Goal: Task Accomplishment & Management: Use online tool/utility

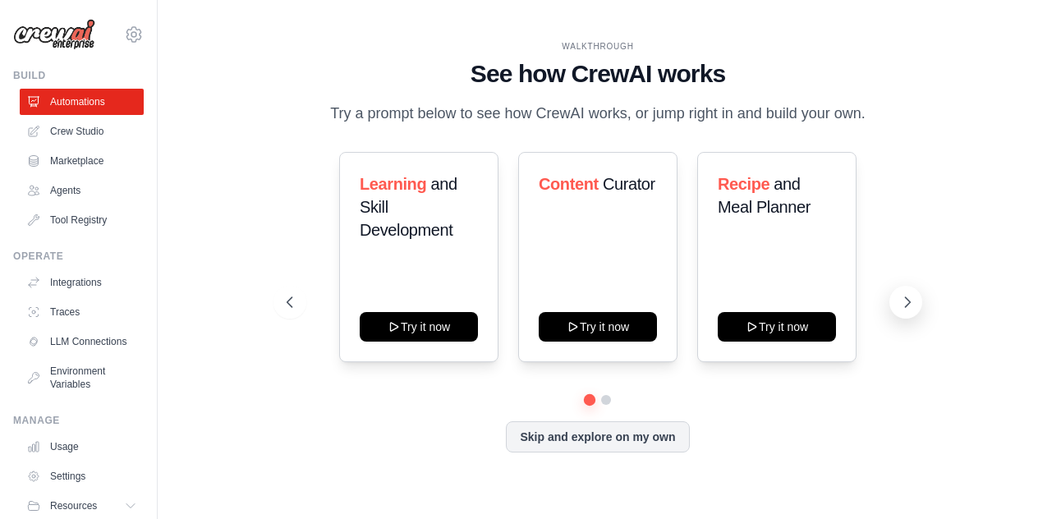
click at [909, 301] on icon at bounding box center [908, 302] width 5 height 10
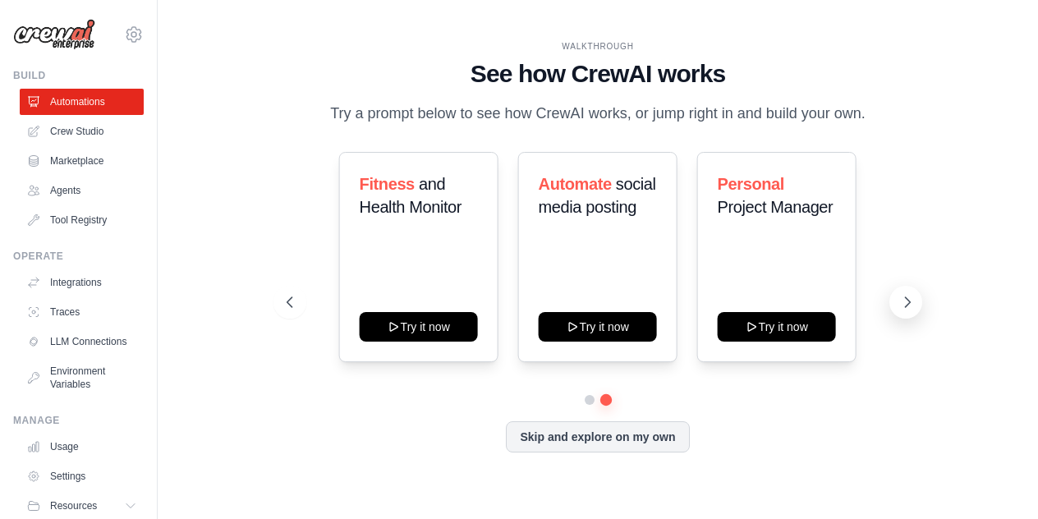
click at [909, 301] on icon at bounding box center [908, 302] width 5 height 10
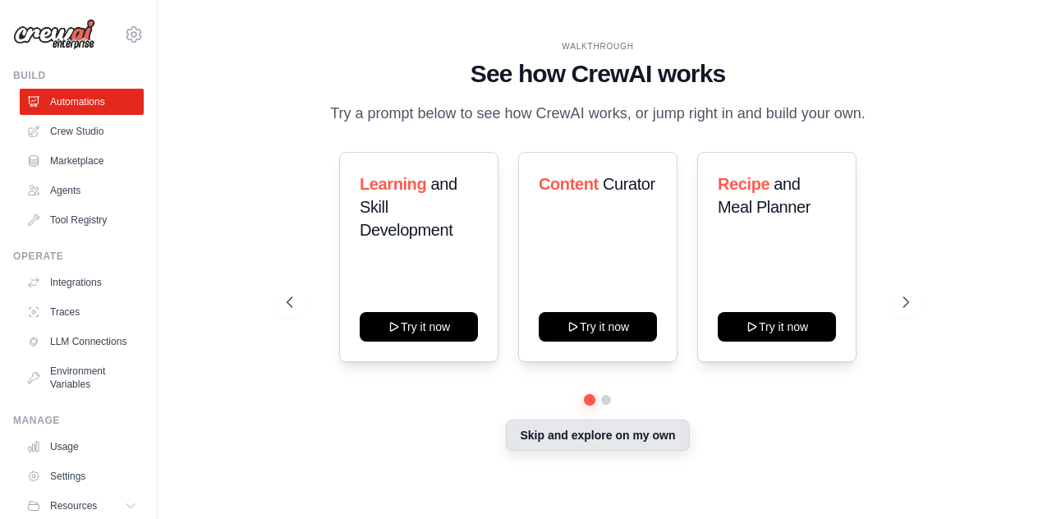
click at [621, 442] on button "Skip and explore on my own" at bounding box center [597, 435] width 183 height 31
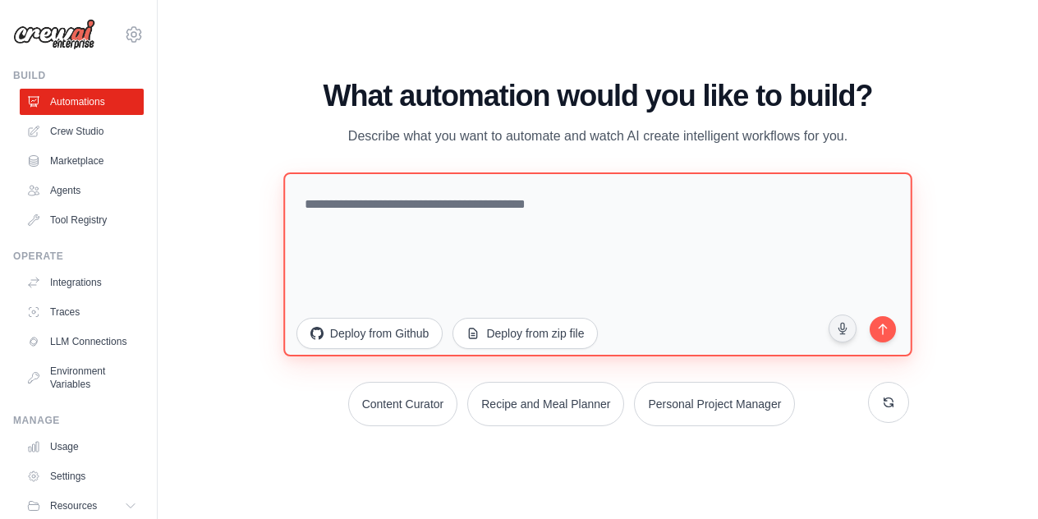
click at [429, 227] on textarea at bounding box center [597, 264] width 629 height 184
click at [353, 222] on textarea at bounding box center [597, 264] width 629 height 184
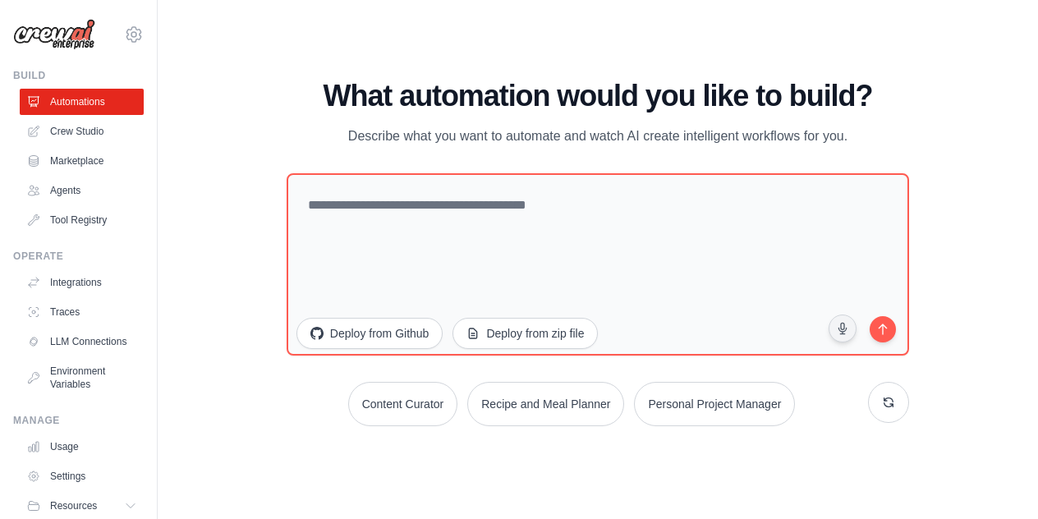
click at [255, 142] on div "WALKTHROUGH See how CrewAI works Try a prompt below to see how CrewAI works, or…" at bounding box center [598, 259] width 828 height 486
click at [68, 137] on link "Crew Studio" at bounding box center [83, 131] width 124 height 26
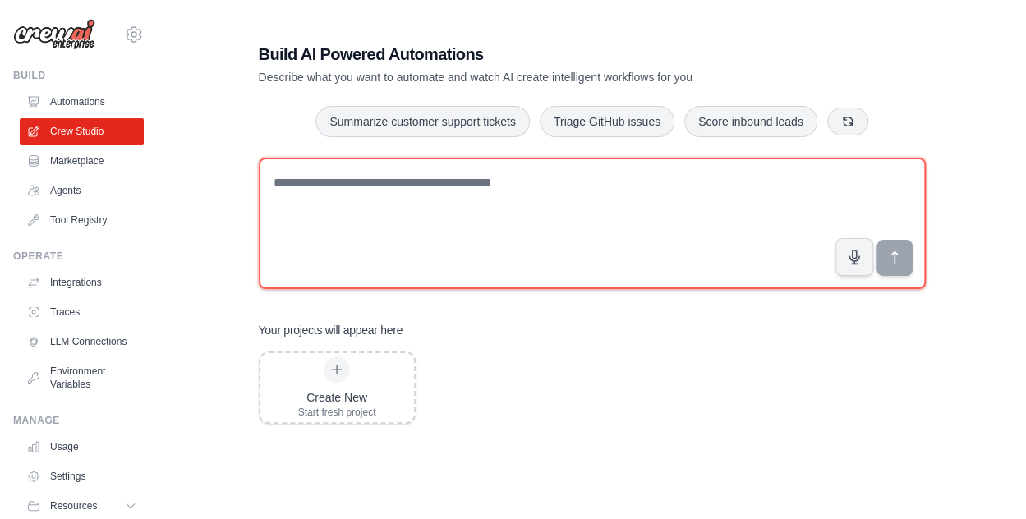
click at [345, 204] on textarea at bounding box center [592, 223] width 667 height 131
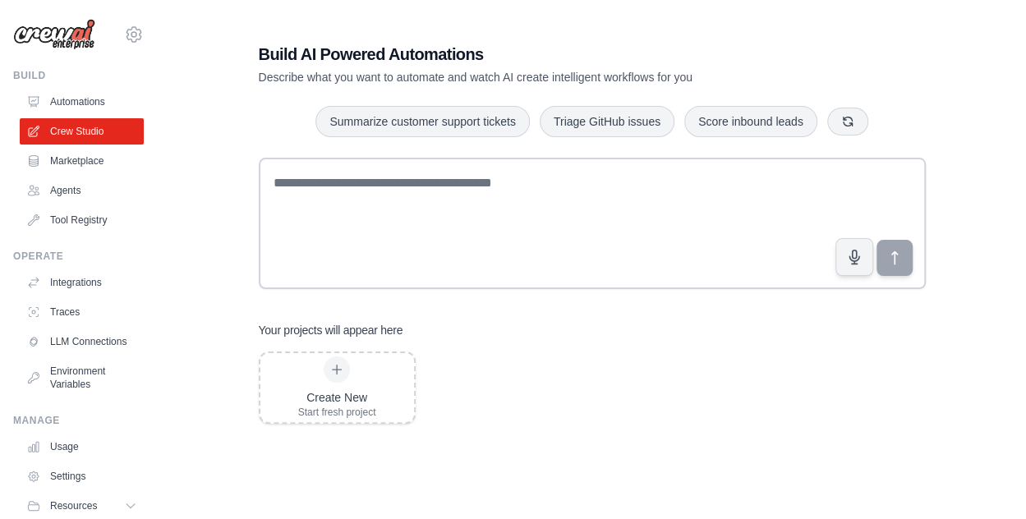
click at [198, 192] on div "Build AI Powered Automations Describe what you want to automate and watch AI cr…" at bounding box center [591, 328] width 815 height 624
click at [73, 194] on link "Agents" at bounding box center [83, 190] width 124 height 26
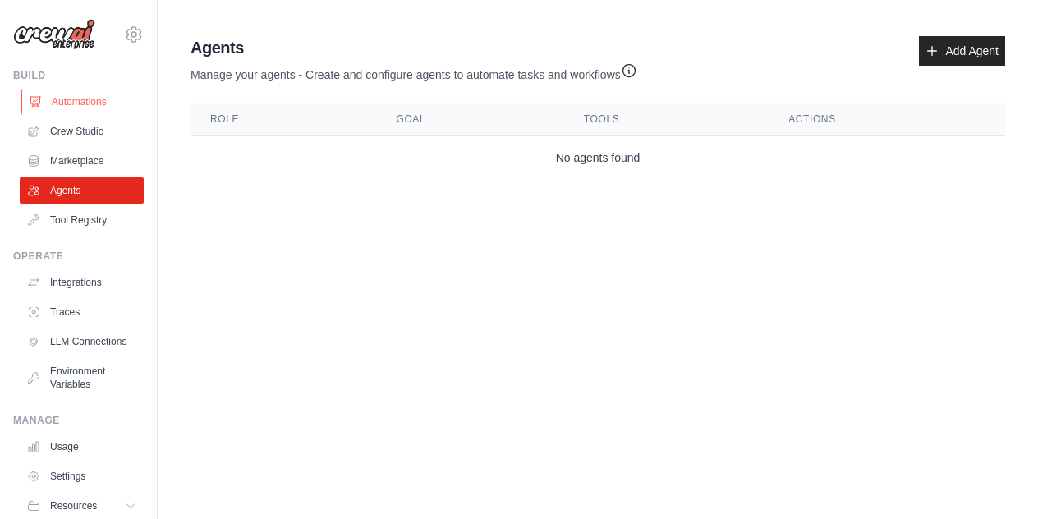
click at [64, 110] on link "Automations" at bounding box center [83, 102] width 124 height 26
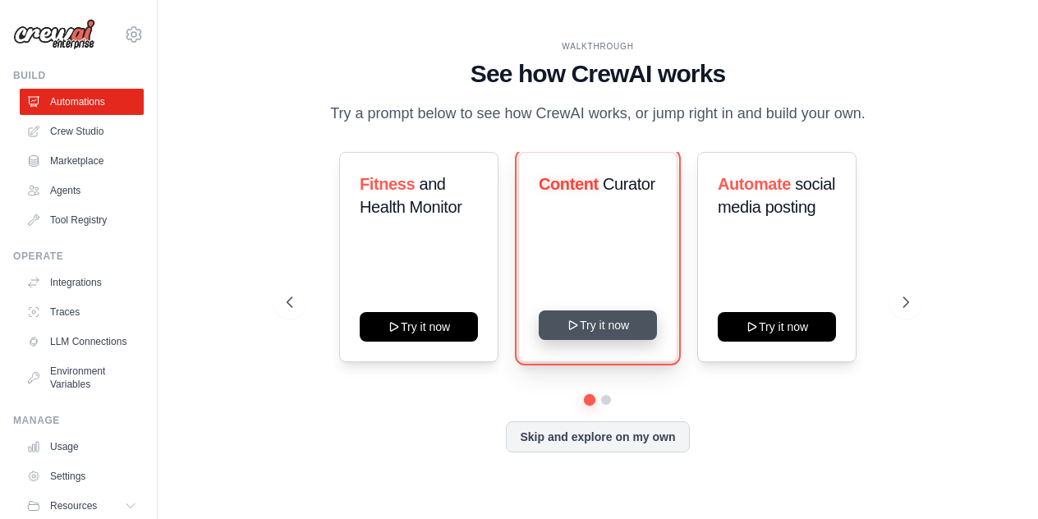
click at [588, 325] on button "Try it now" at bounding box center [598, 325] width 118 height 30
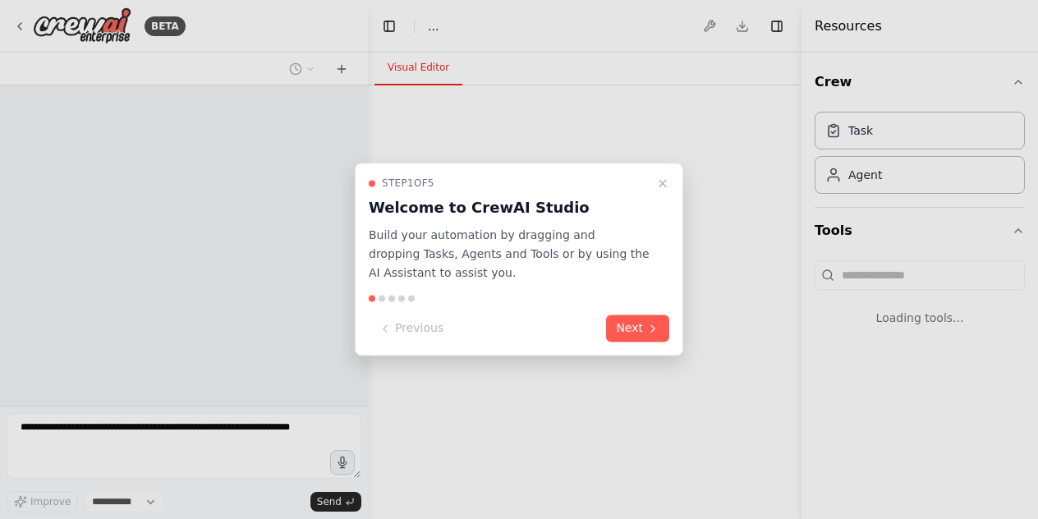
select select "****"
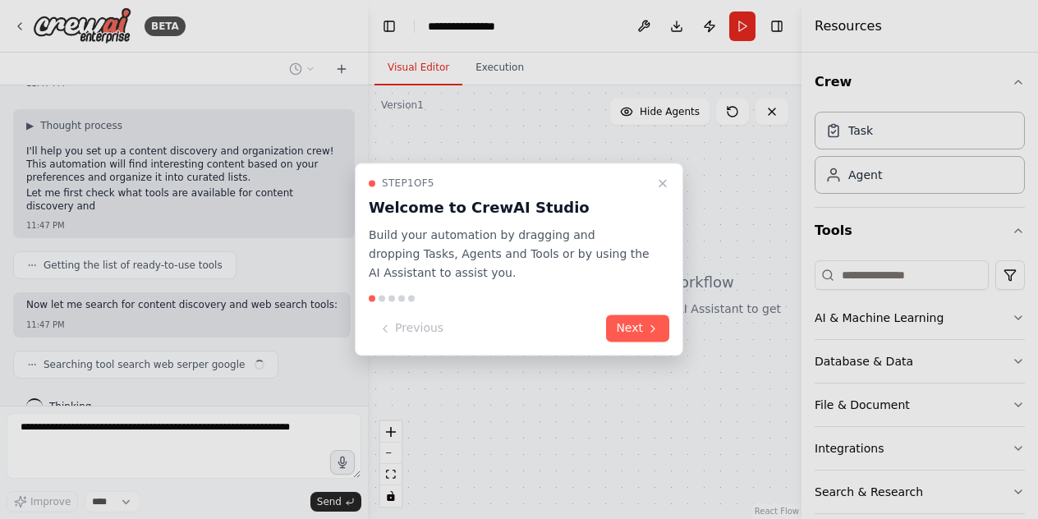
scroll to position [98, 0]
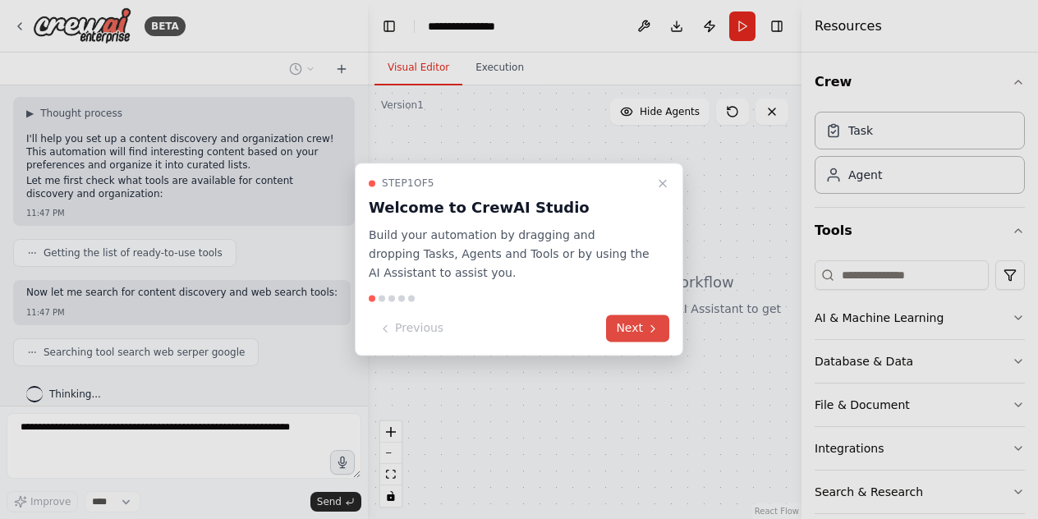
click at [640, 328] on button "Next" at bounding box center [637, 328] width 63 height 27
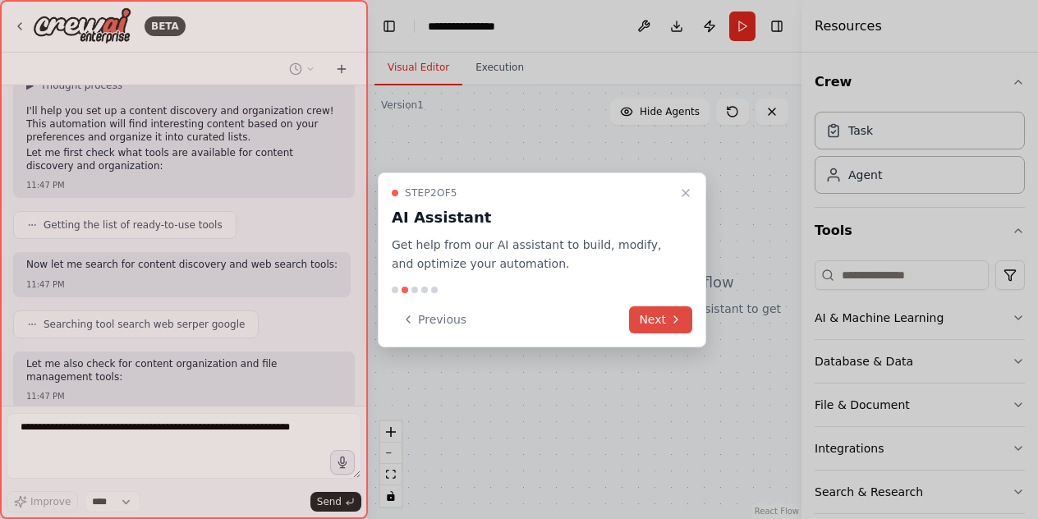
scroll to position [209, 0]
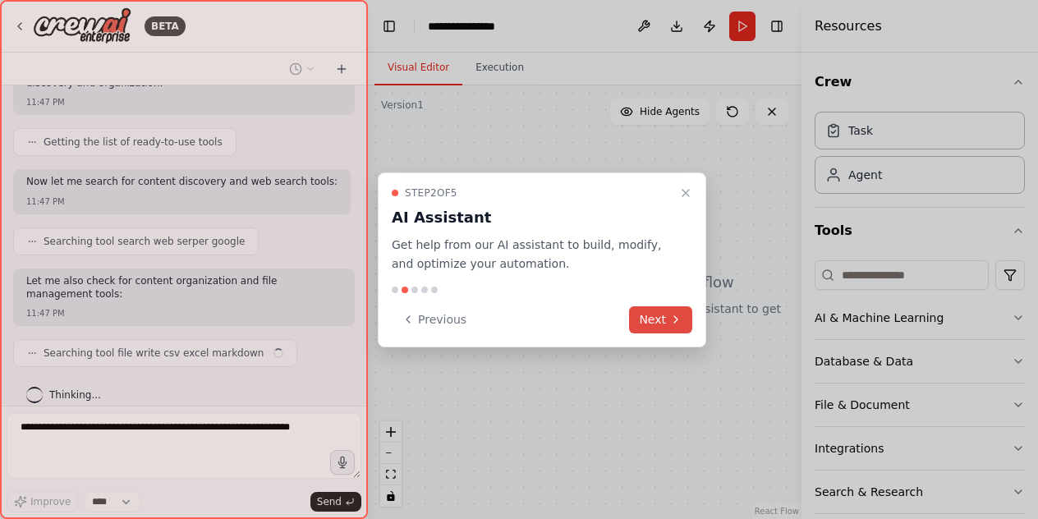
click at [640, 328] on button "Next" at bounding box center [660, 319] width 63 height 27
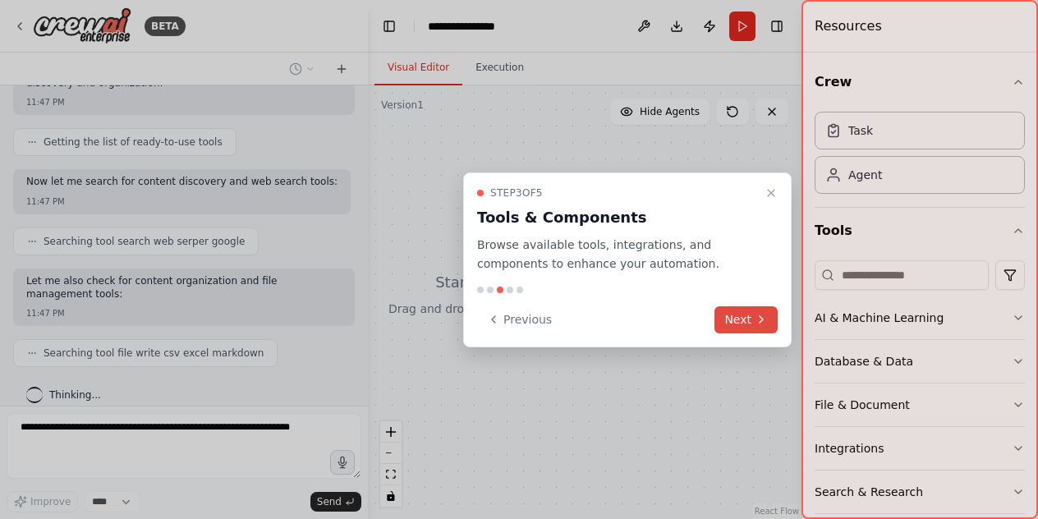
click at [725, 317] on button "Next" at bounding box center [745, 319] width 63 height 27
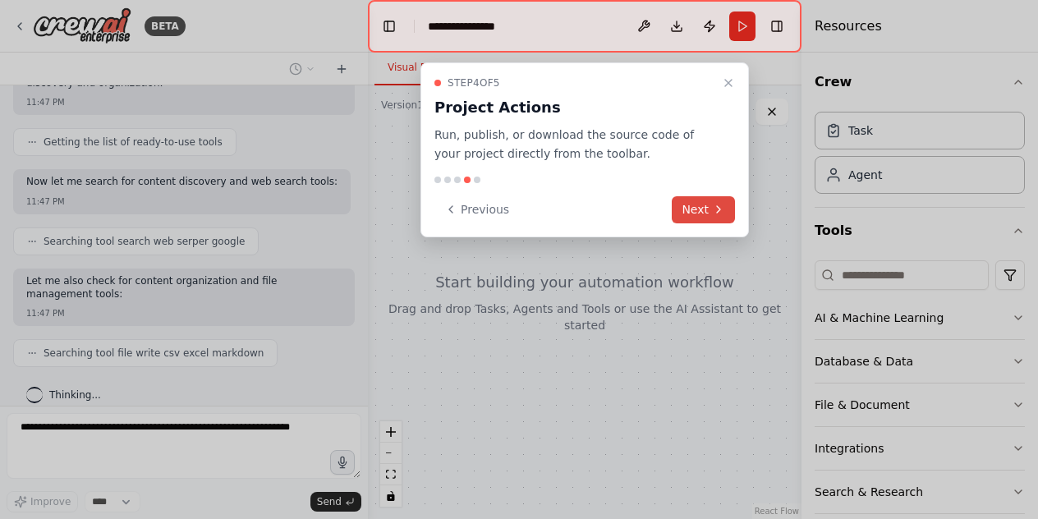
click at [709, 209] on button "Next" at bounding box center [703, 209] width 63 height 27
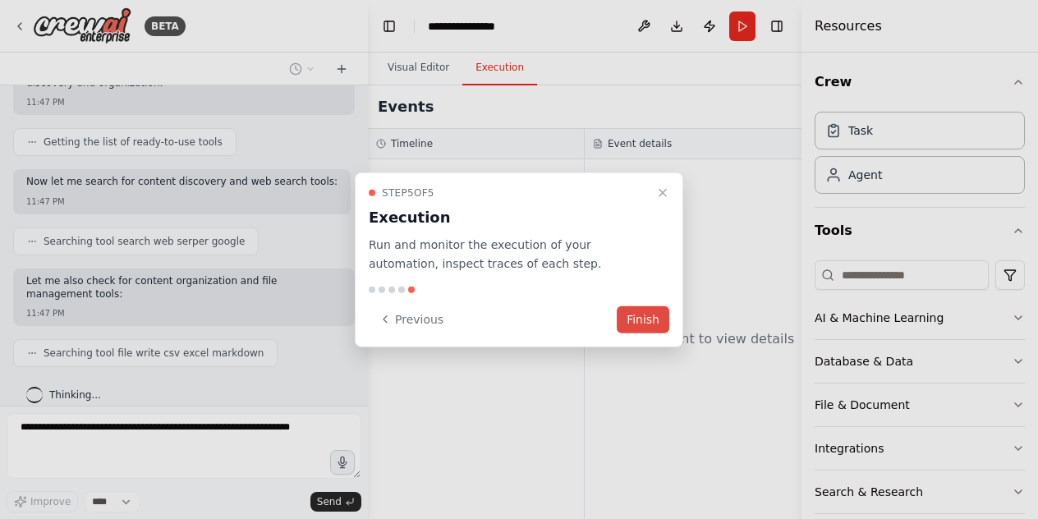
click at [650, 327] on button "Finish" at bounding box center [643, 318] width 53 height 27
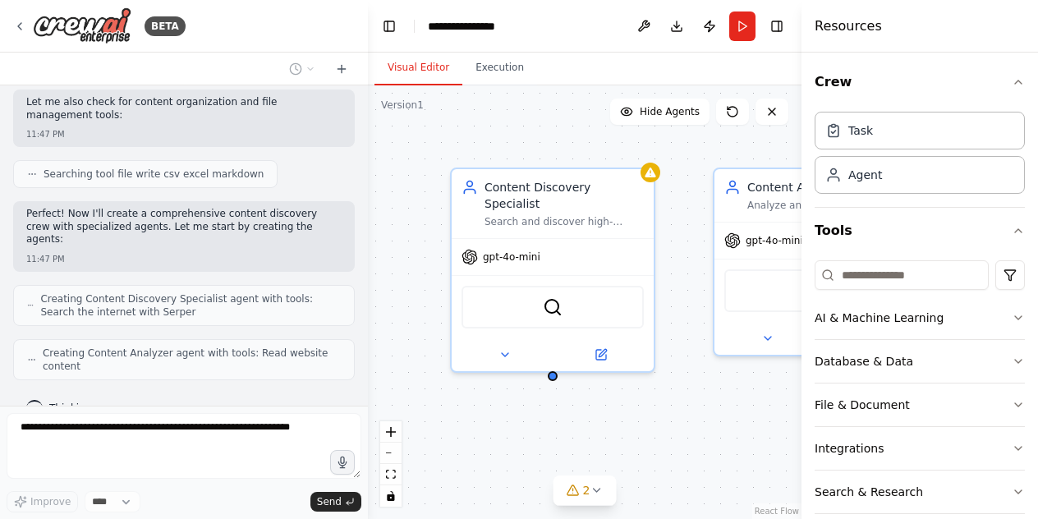
scroll to position [428, 0]
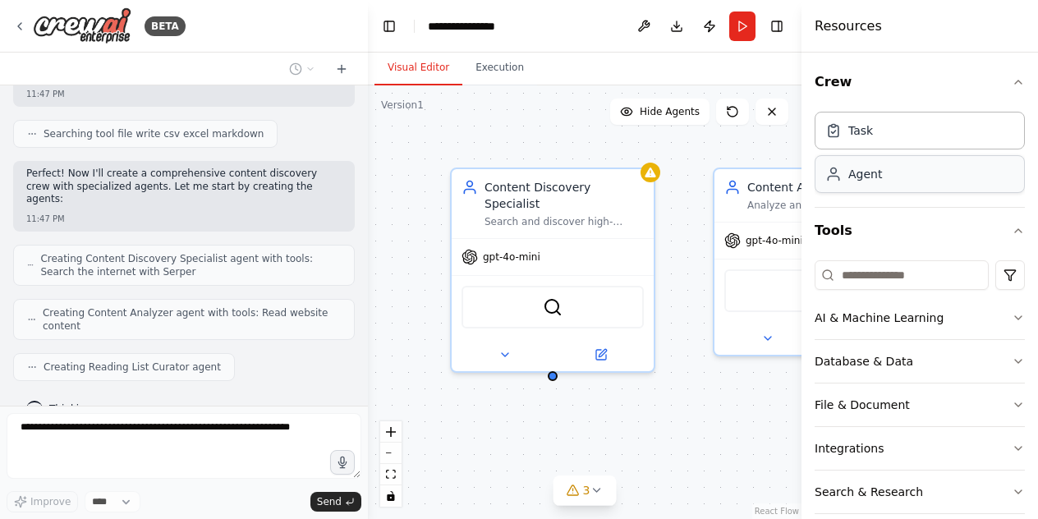
click at [945, 167] on div "Agent" at bounding box center [920, 174] width 210 height 38
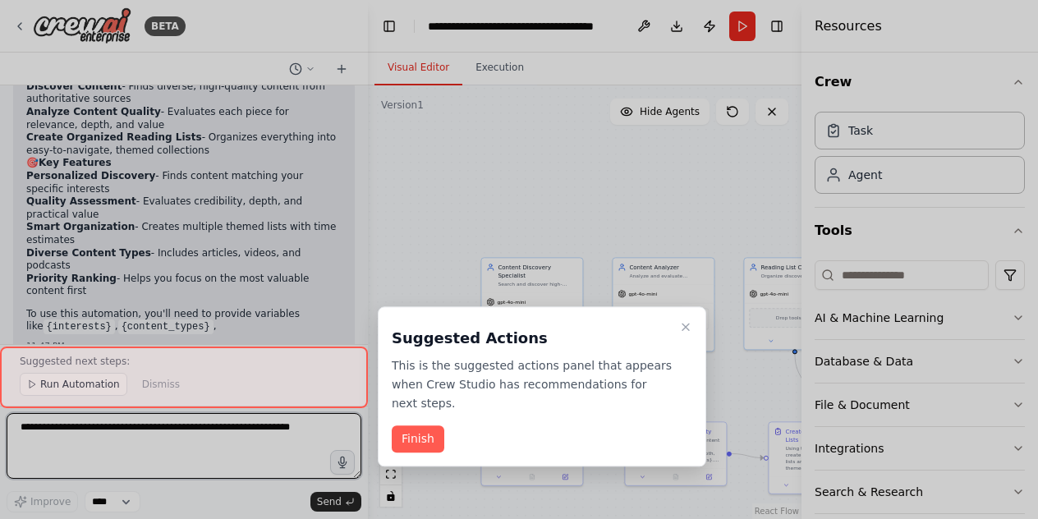
scroll to position [1384, 0]
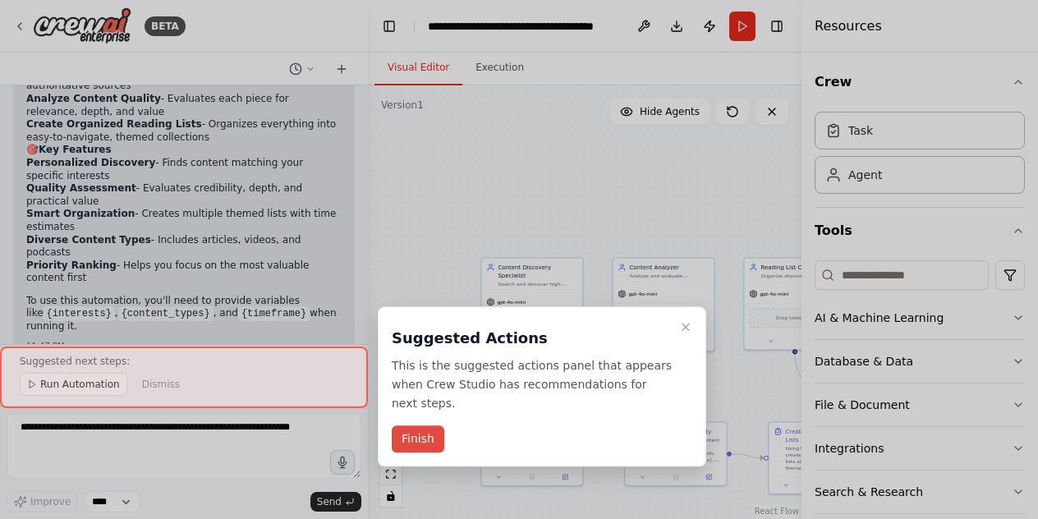
click at [427, 426] on button "Finish" at bounding box center [418, 439] width 53 height 27
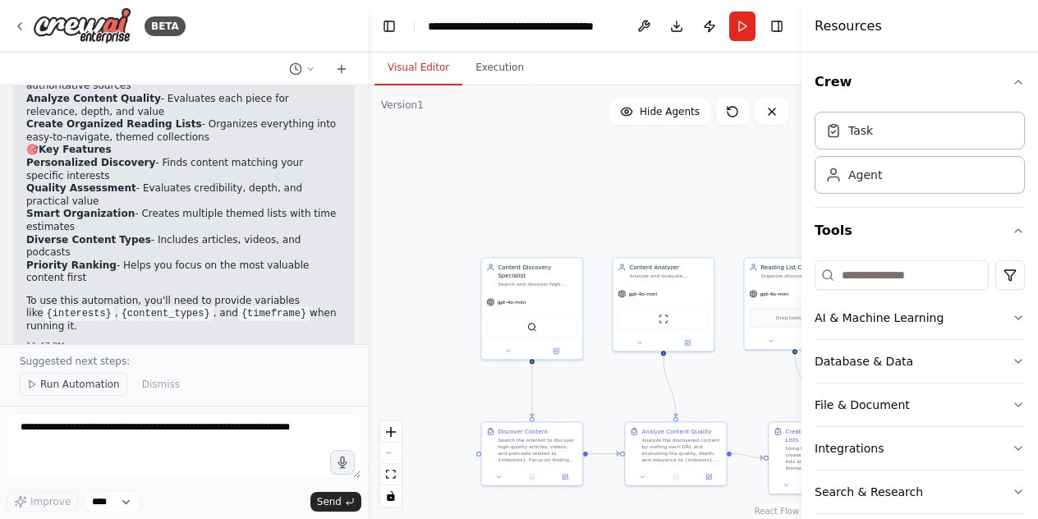
click at [82, 388] on span "Run Automation" at bounding box center [80, 384] width 80 height 13
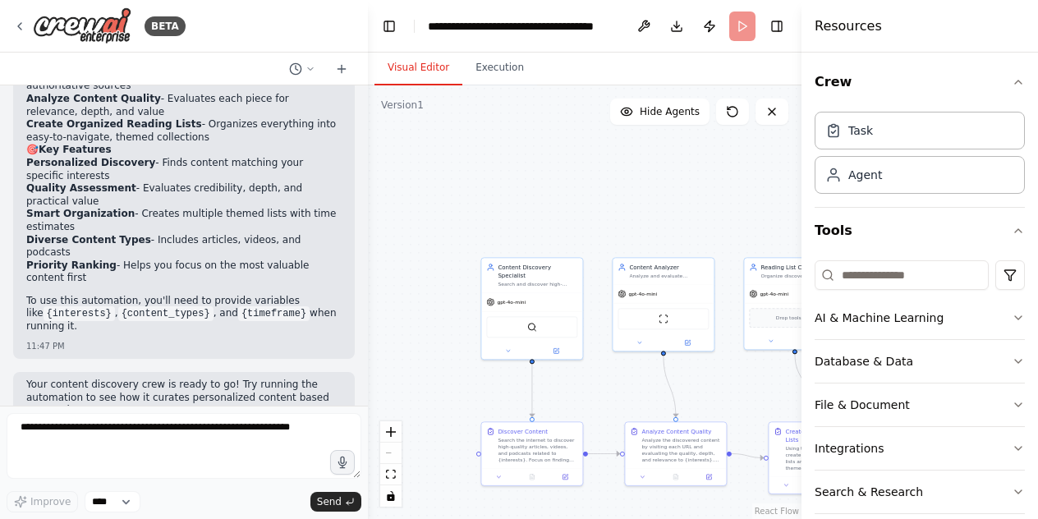
scroll to position [1324, 0]
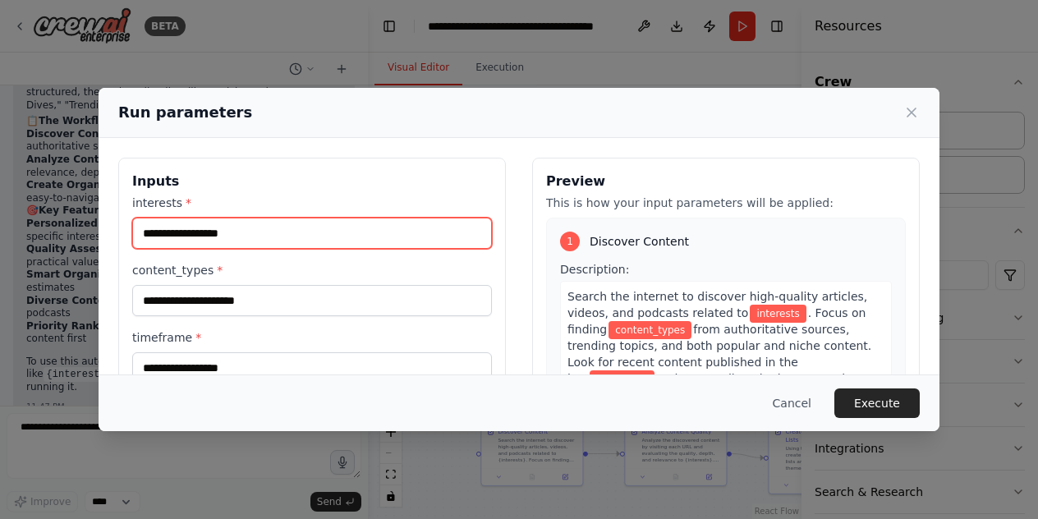
click at [236, 235] on input "interests *" at bounding box center [312, 233] width 360 height 31
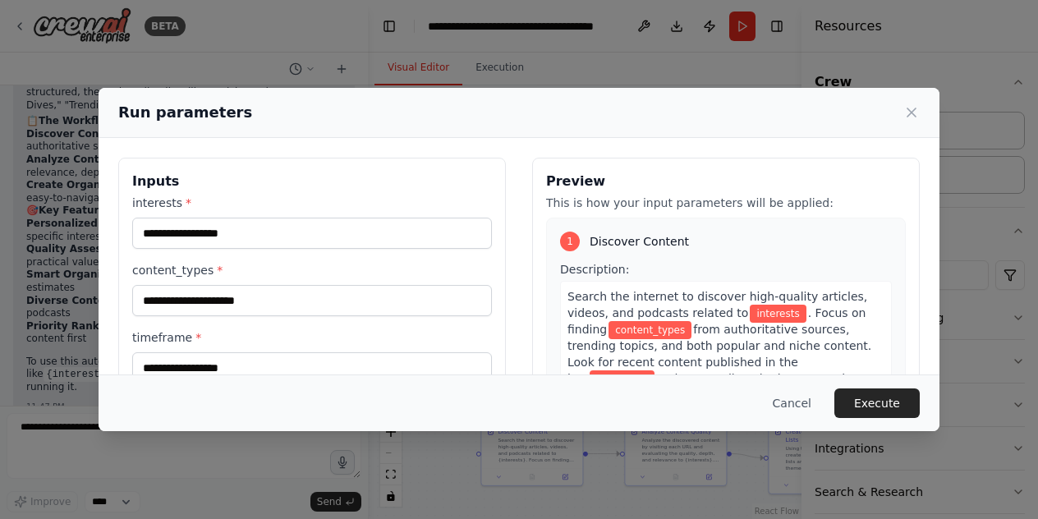
click at [368, 197] on label "interests *" at bounding box center [312, 203] width 360 height 16
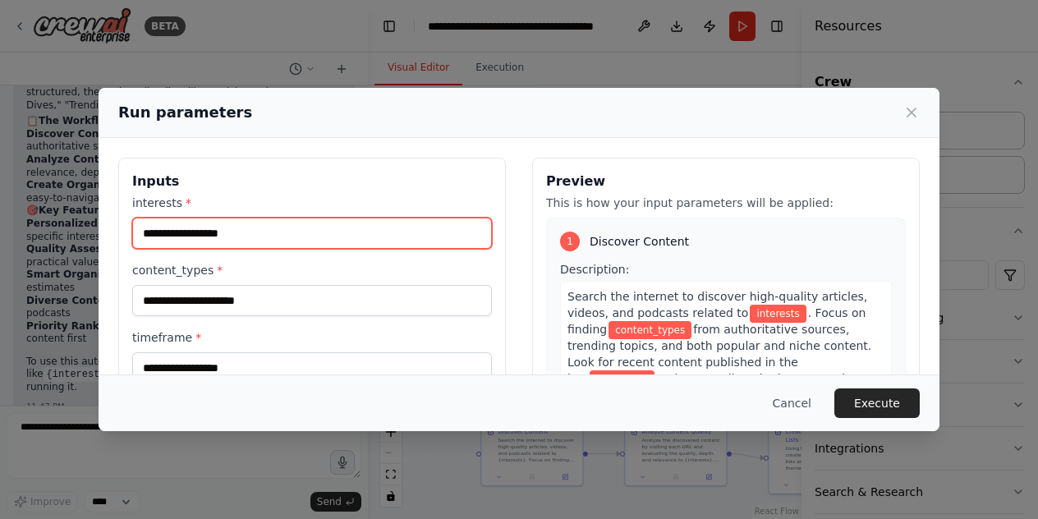
click at [368, 218] on input "interests *" at bounding box center [312, 233] width 360 height 31
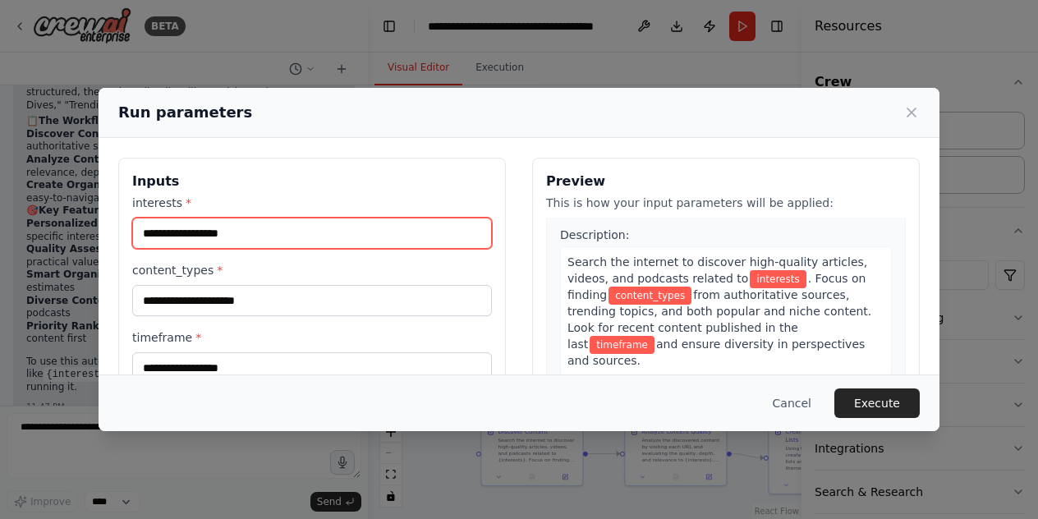
scroll to position [0, 0]
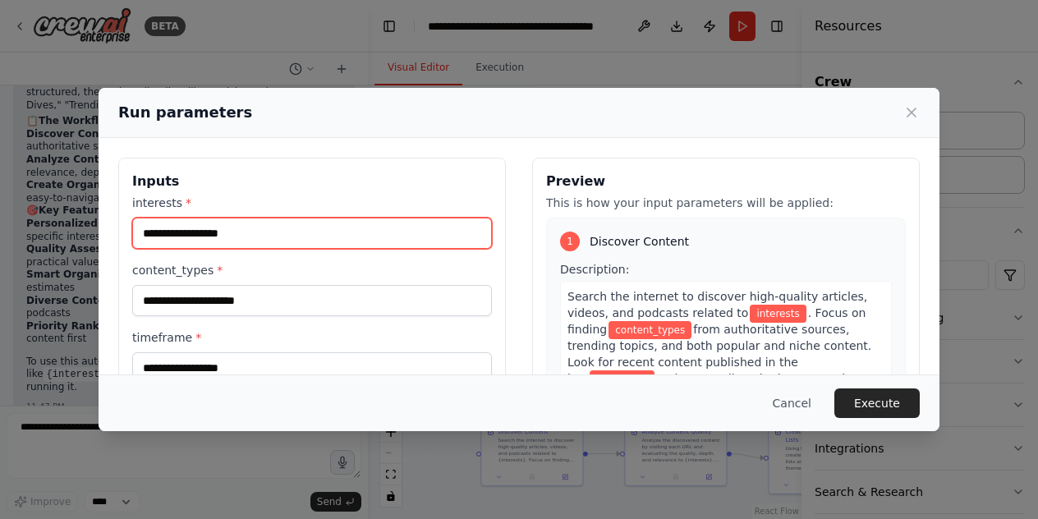
click at [156, 223] on input "interests *" at bounding box center [312, 233] width 360 height 31
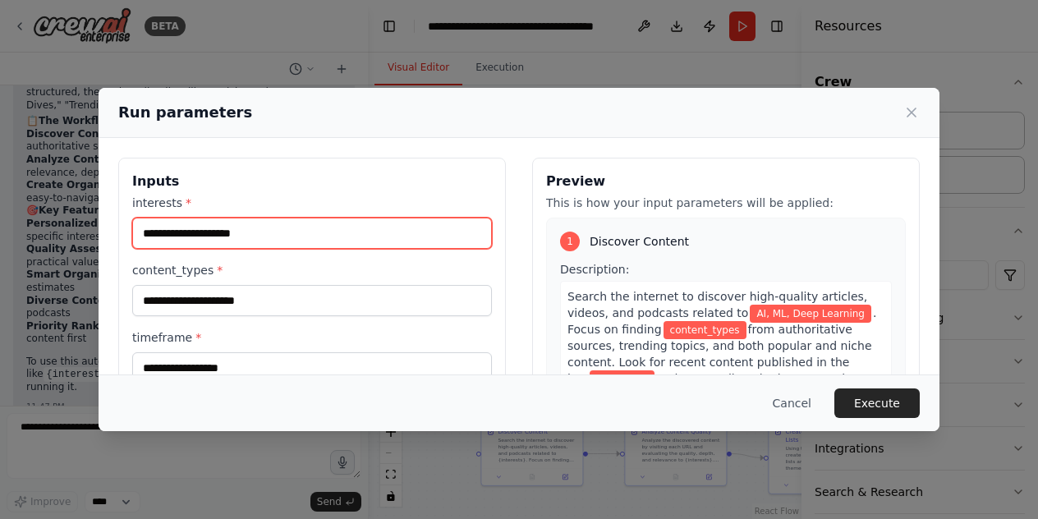
type input "**********"
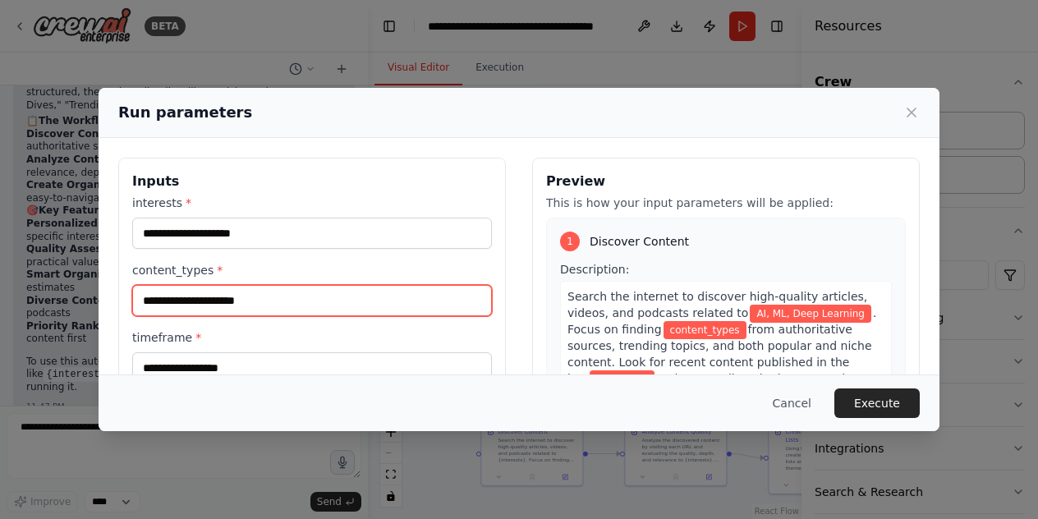
click at [232, 301] on input "content_types *" at bounding box center [312, 300] width 360 height 31
type input "**********"
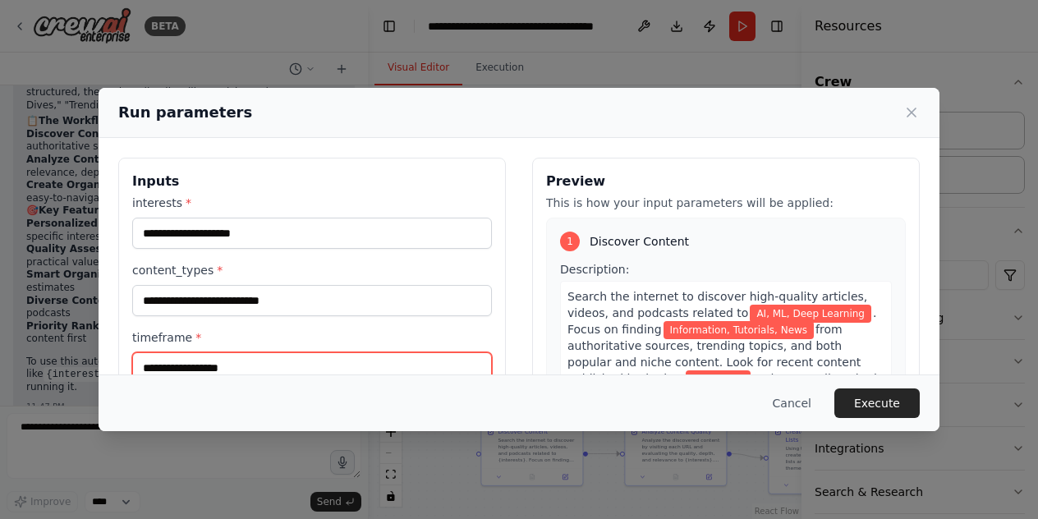
scroll to position [7, 0]
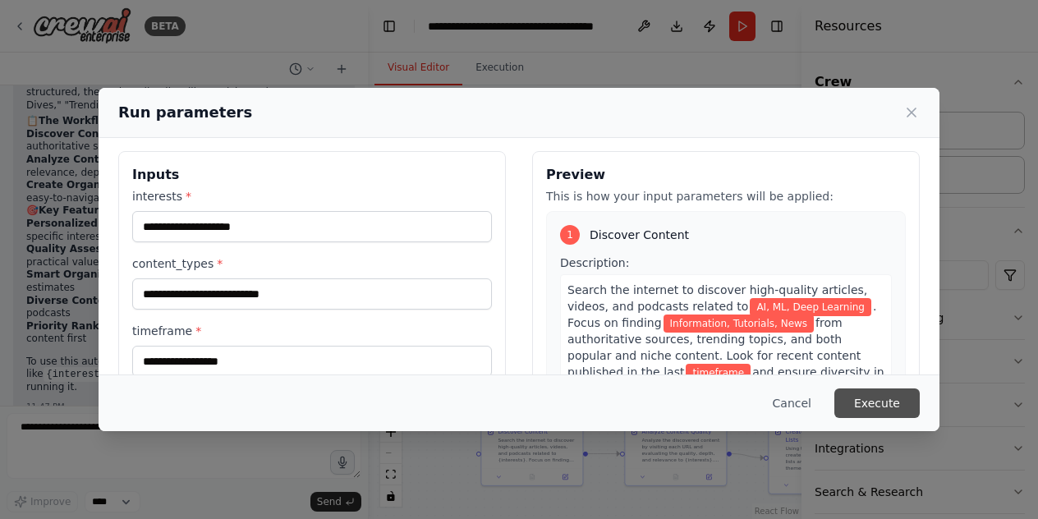
click at [908, 402] on button "Execute" at bounding box center [876, 403] width 85 height 30
click at [303, 378] on div "Cancel Execute" at bounding box center [519, 402] width 841 height 57
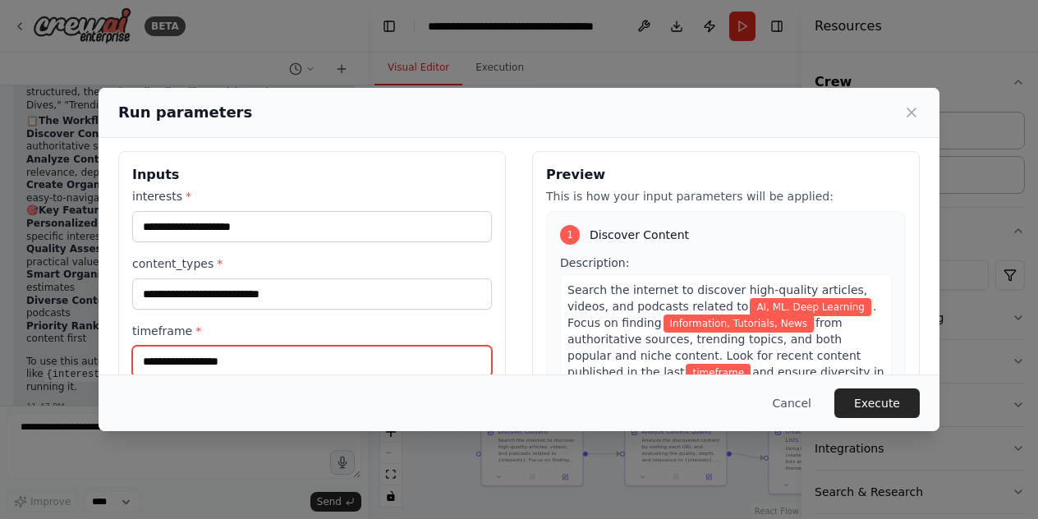
click at [297, 367] on input "timeframe *" at bounding box center [312, 361] width 360 height 31
type input "*"
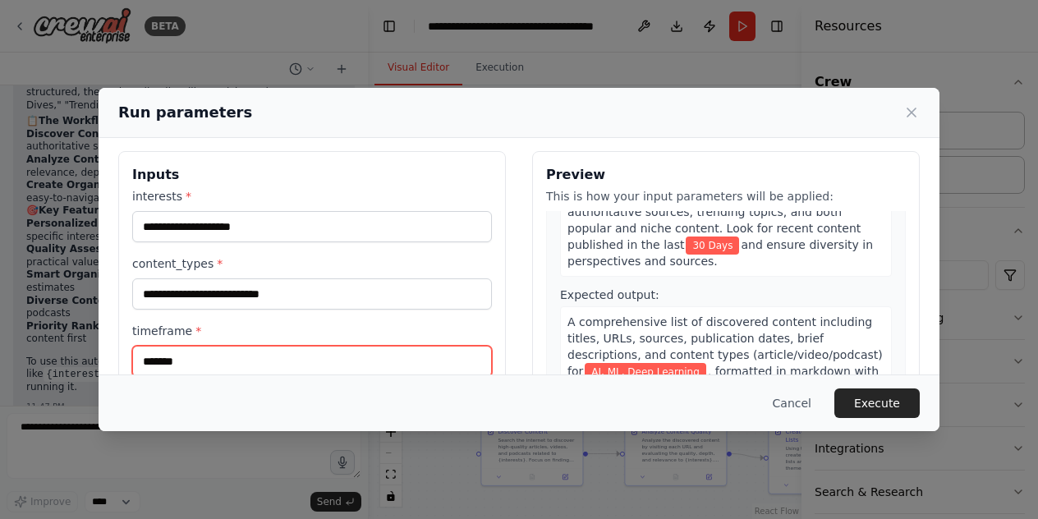
scroll to position [164, 0]
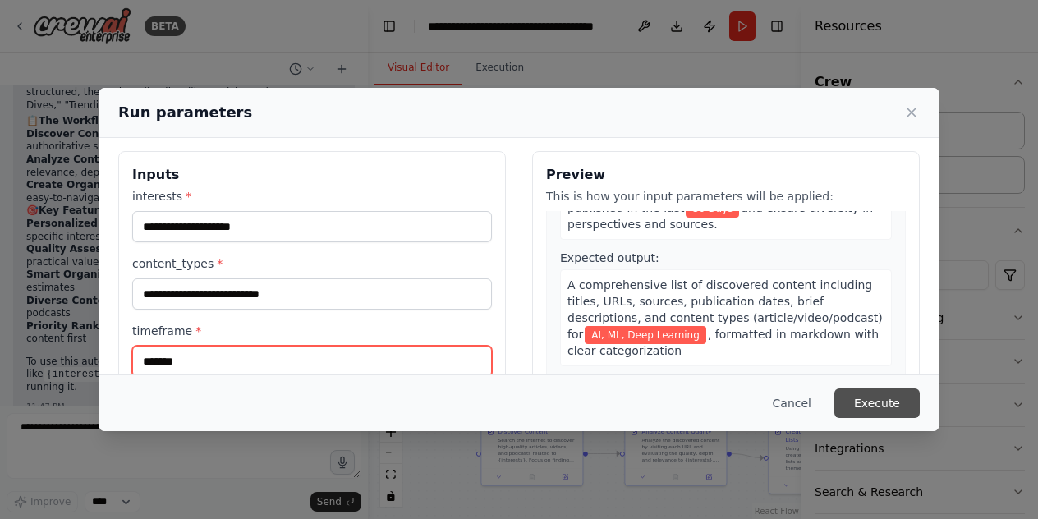
type input "*******"
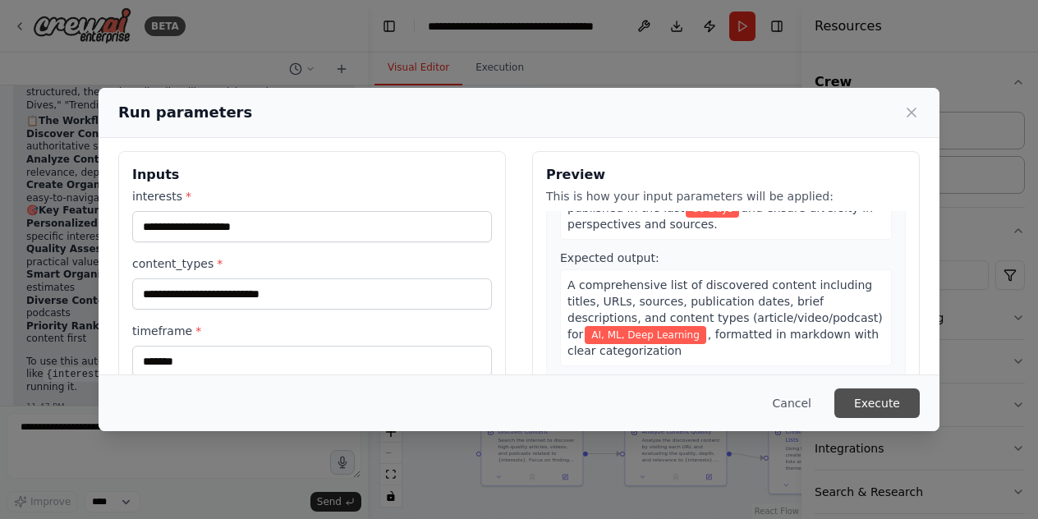
click at [886, 408] on button "Execute" at bounding box center [876, 403] width 85 height 30
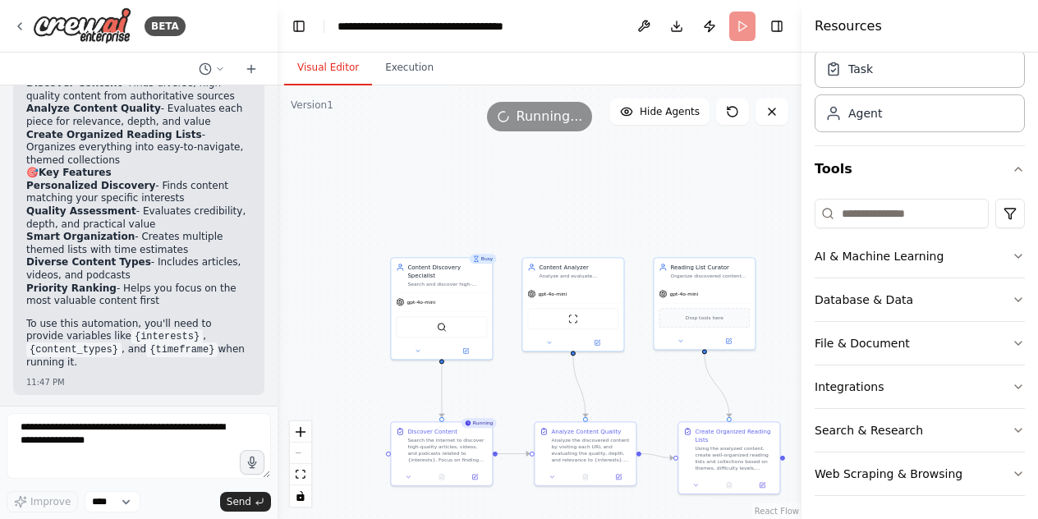
scroll to position [1568, 0]
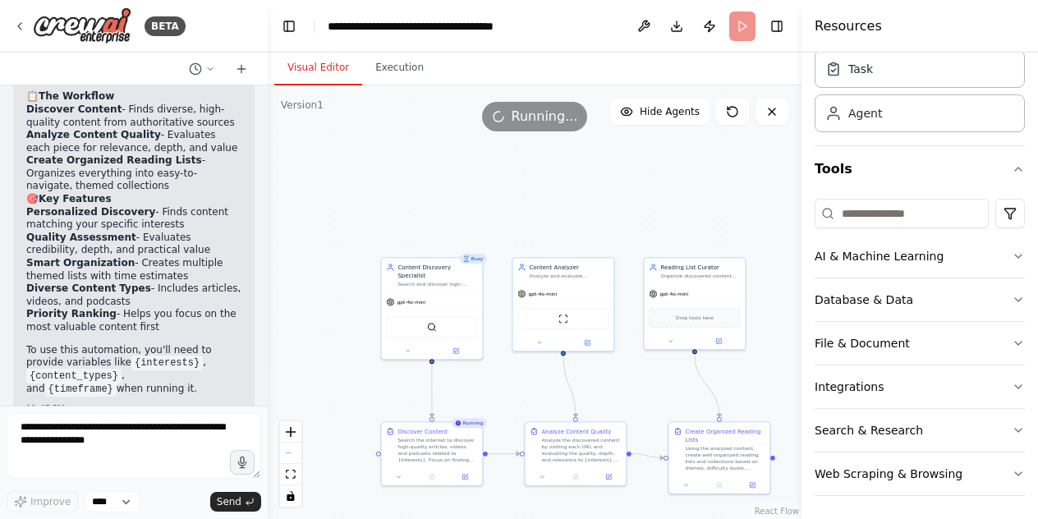
drag, startPoint x: 363, startPoint y: 273, endPoint x: 268, endPoint y: 273, distance: 95.3
click at [268, 273] on div "BETA Set up a crew that finds and organizes interesting articles, videos, and p…" at bounding box center [519, 259] width 1038 height 519
click at [1012, 255] on icon "button" at bounding box center [1018, 256] width 13 height 13
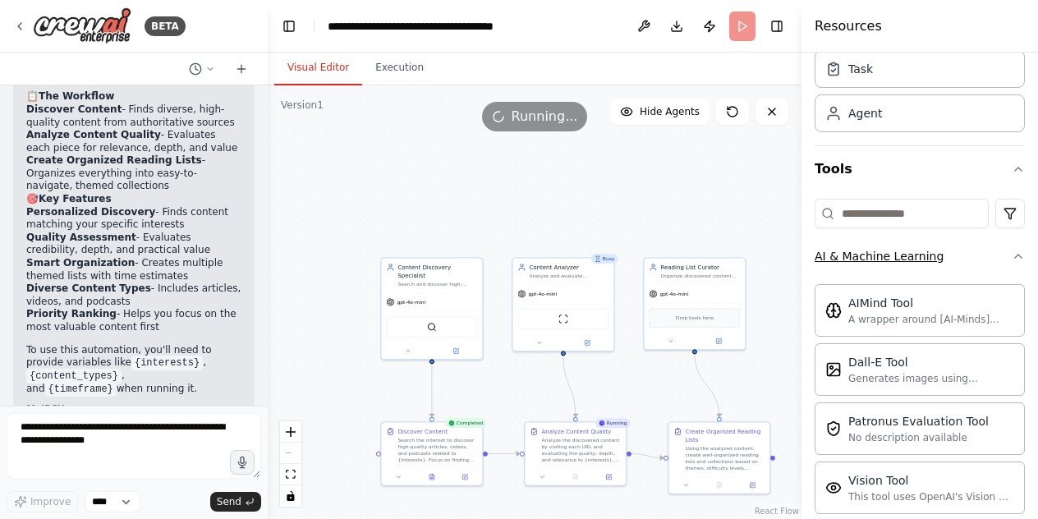
click at [1012, 255] on icon "button" at bounding box center [1018, 256] width 13 height 13
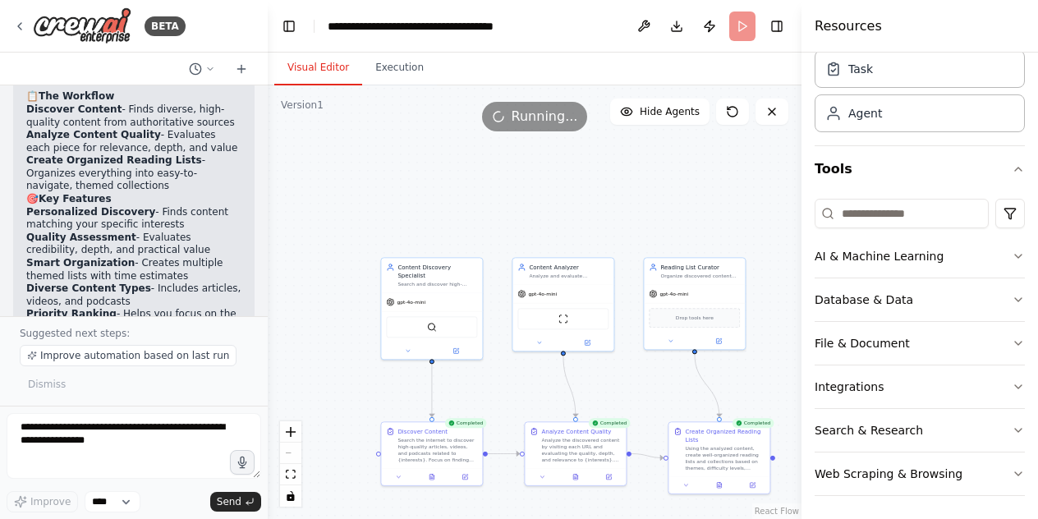
scroll to position [1591, 0]
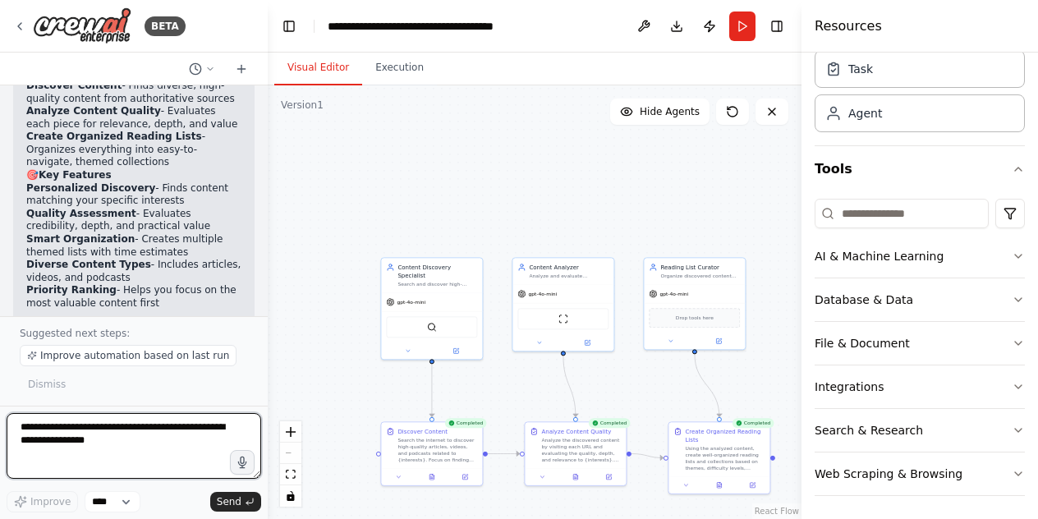
click at [140, 438] on textarea at bounding box center [134, 446] width 255 height 66
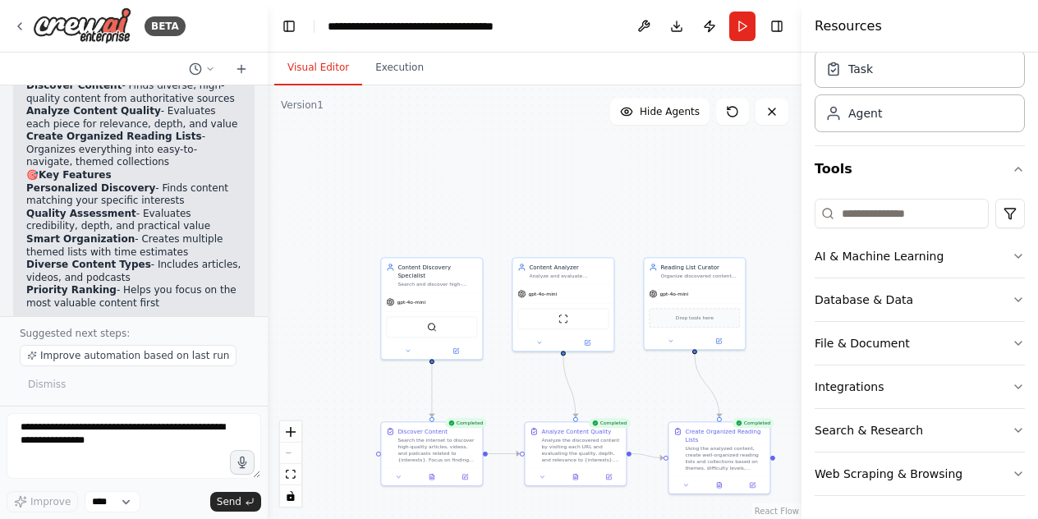
click at [153, 391] on div "Improve automation based on last run Dismiss" at bounding box center [134, 370] width 228 height 51
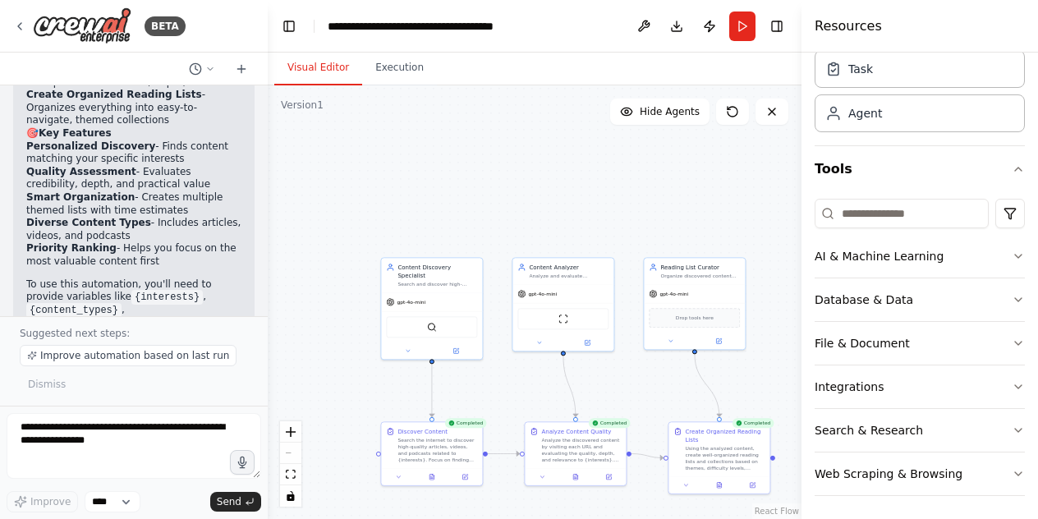
scroll to position [1656, 0]
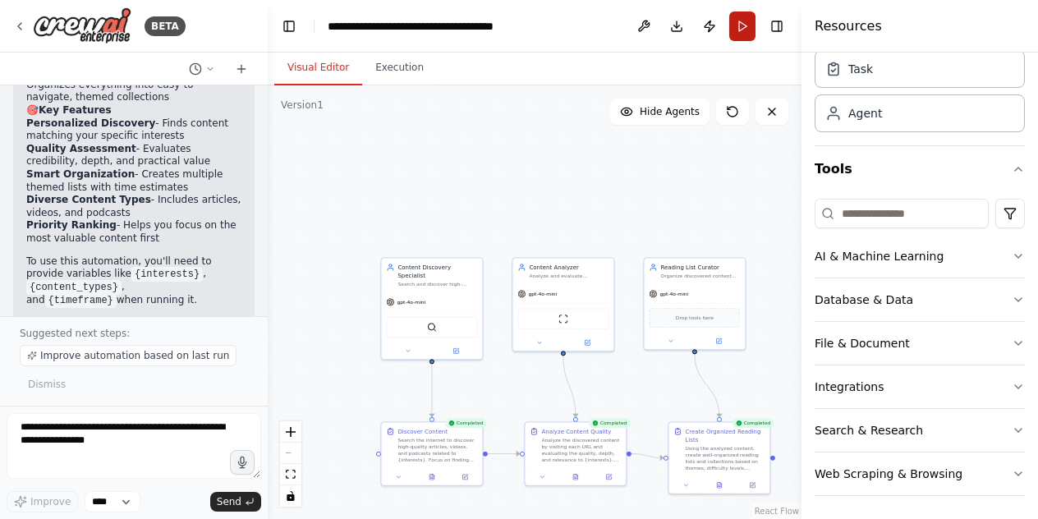
click at [744, 28] on button "Run" at bounding box center [742, 26] width 26 height 30
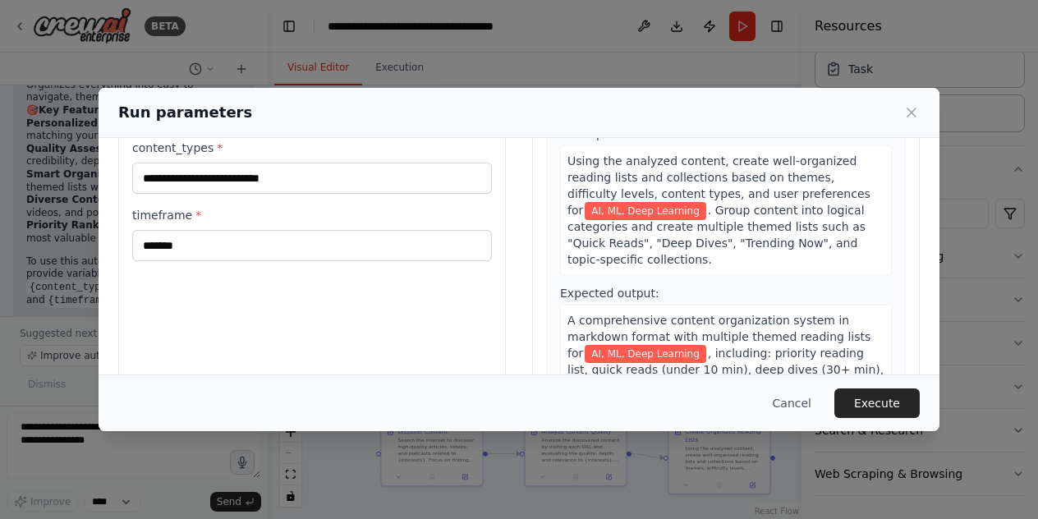
scroll to position [191, 0]
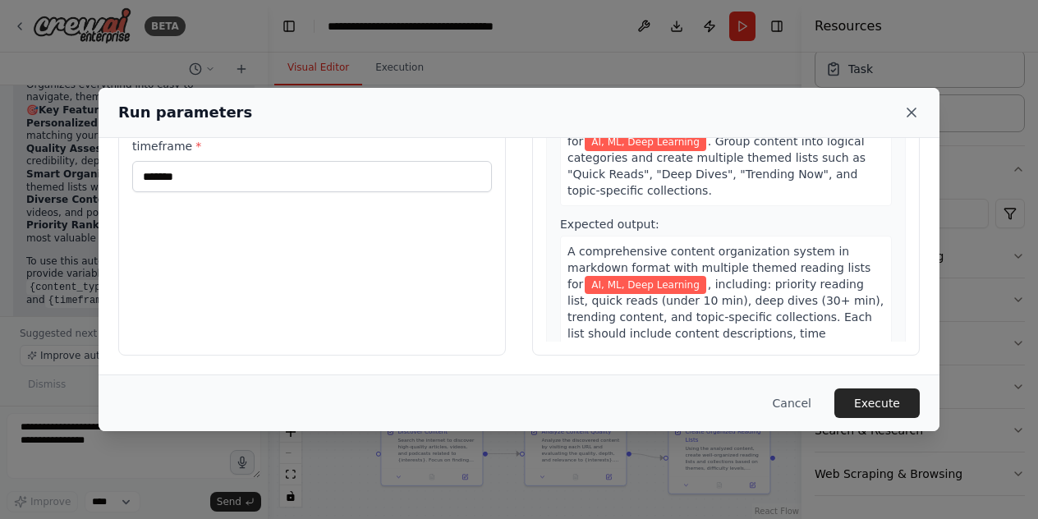
click at [908, 106] on icon at bounding box center [911, 112] width 16 height 16
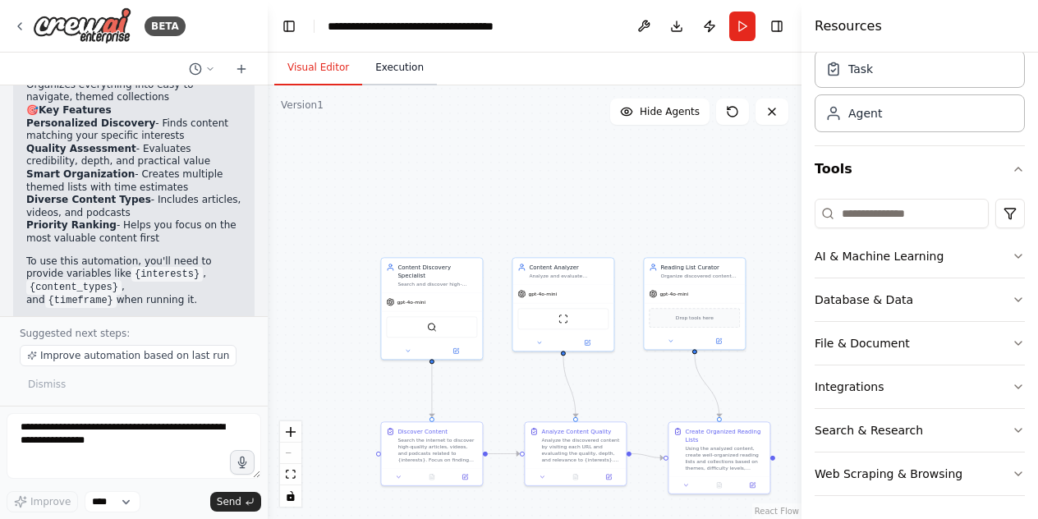
click at [391, 68] on button "Execution" at bounding box center [399, 68] width 75 height 34
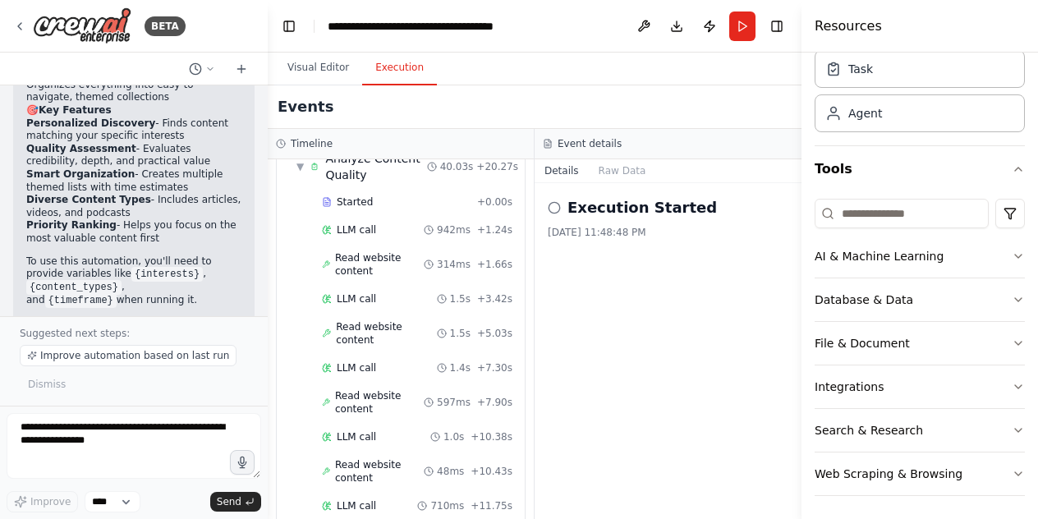
scroll to position [0, 0]
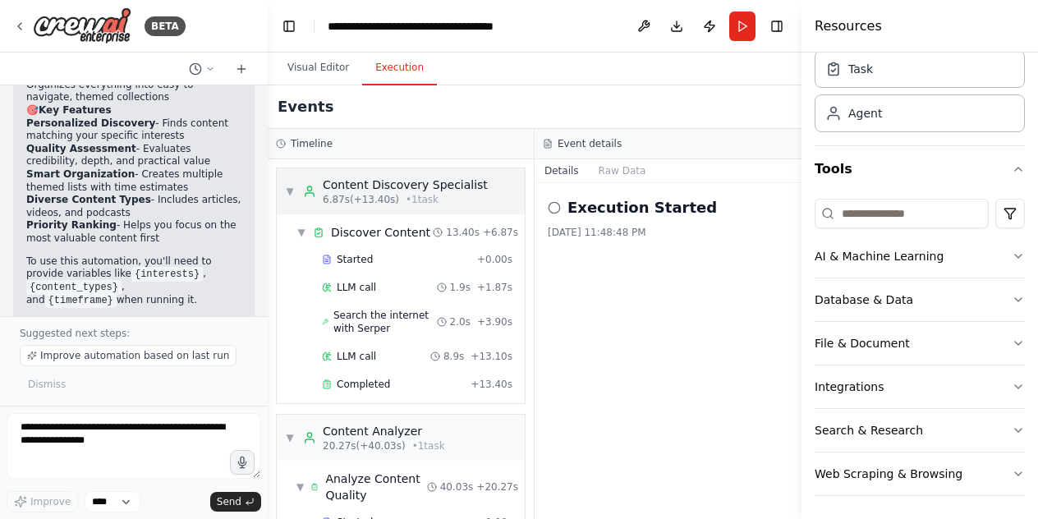
click at [299, 187] on div "▼ Content Discovery Specialist 6.87s (+13.40s) • 1 task" at bounding box center [386, 192] width 203 height 30
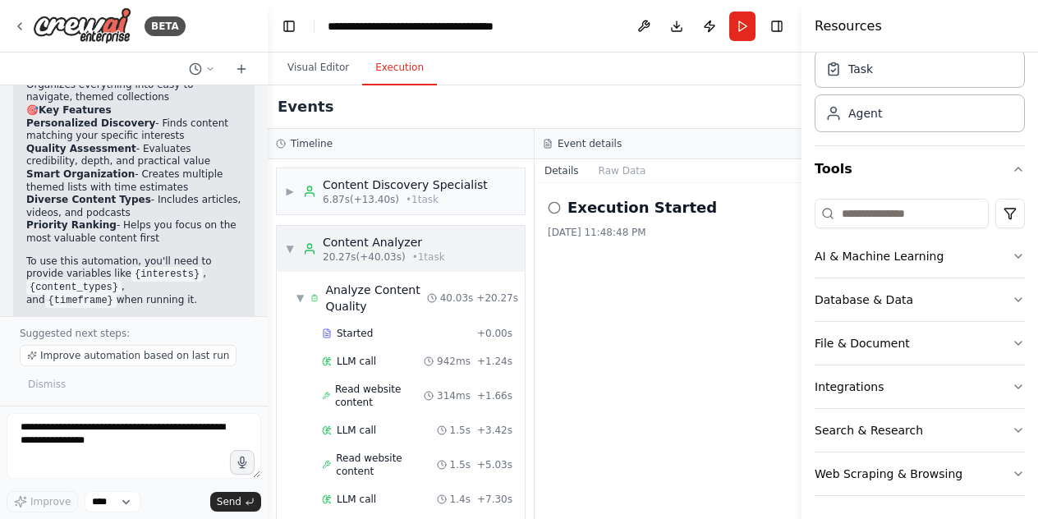
click at [280, 239] on div "▼ Content Analyzer 20.27s (+40.03s) • 1 task" at bounding box center [401, 249] width 248 height 46
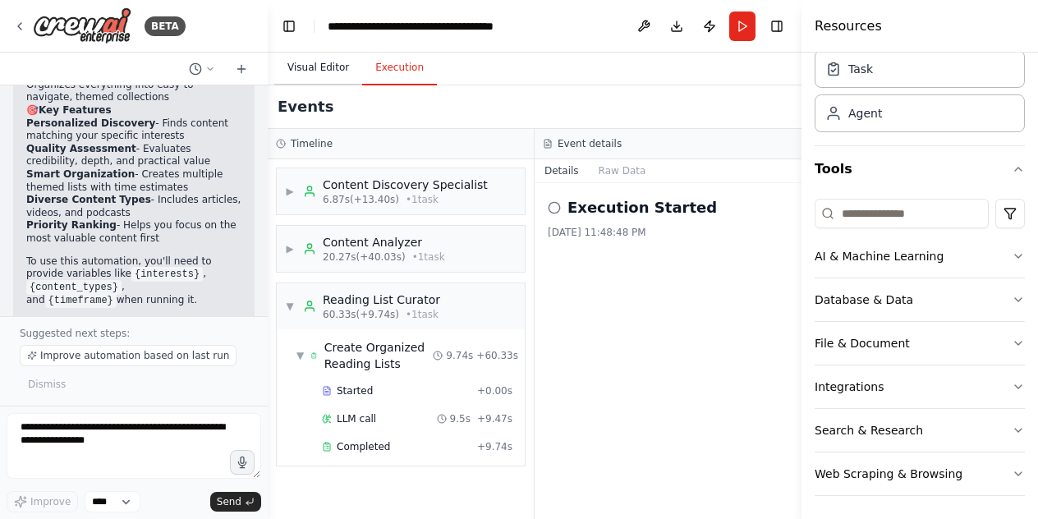
click at [307, 77] on button "Visual Editor" at bounding box center [318, 68] width 88 height 34
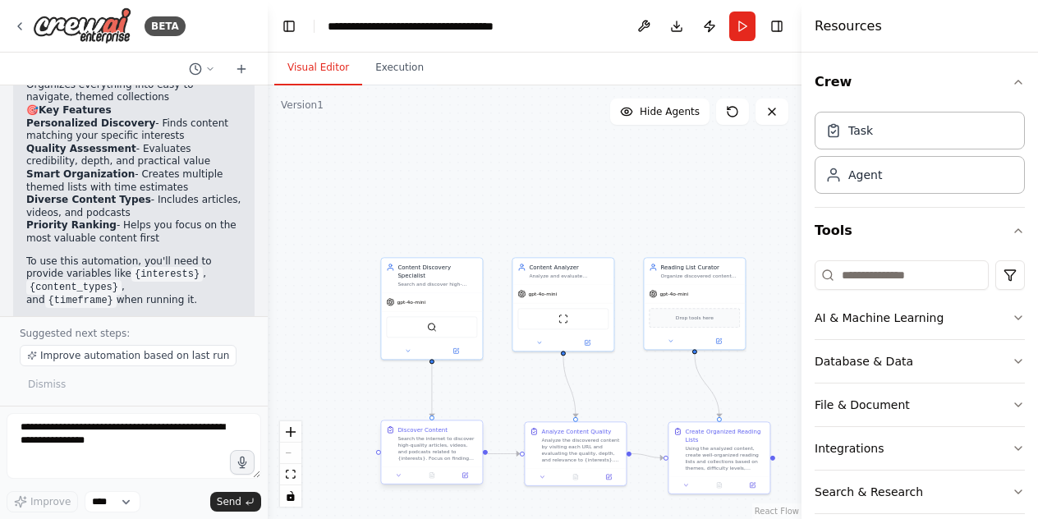
click at [445, 457] on div "Search the internet to discover high-quality articles, videos, and podcasts rel…" at bounding box center [437, 448] width 80 height 26
click at [622, 459] on div "Analyze Content Quality Analyze the discovered content by visiting each URL and…" at bounding box center [575, 443] width 101 height 46
click at [718, 442] on div "Create Organized Reading Lists Using the analyzed content, create well-organize…" at bounding box center [725, 447] width 80 height 44
click at [710, 323] on div "Drop tools here" at bounding box center [694, 316] width 91 height 20
click at [551, 274] on div "Analyze and evaluate discovered content for quality, relevance, and alignment w…" at bounding box center [569, 274] width 80 height 7
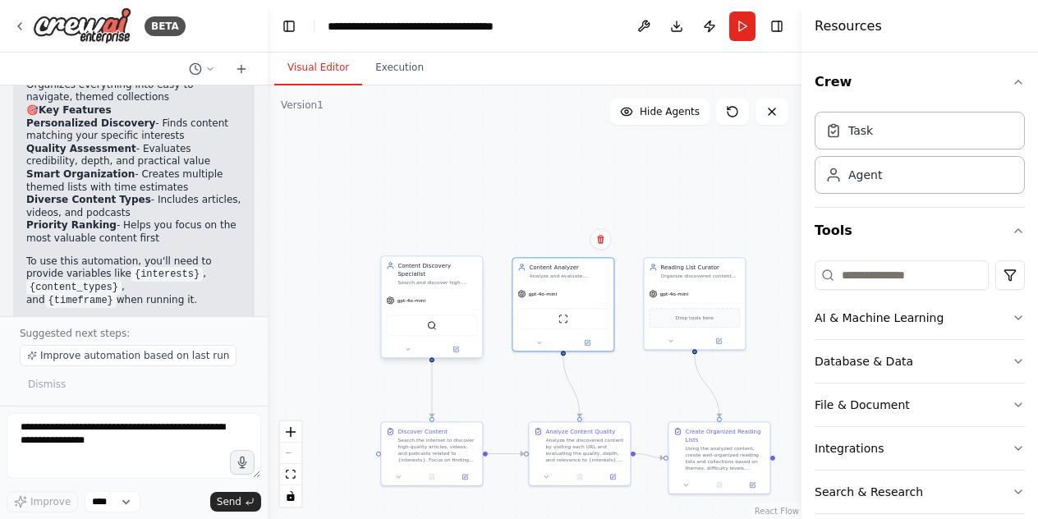
click at [459, 279] on div "Search and discover high-quality articles, videos, and podcasts based on {inter…" at bounding box center [437, 282] width 80 height 7
click at [399, 69] on button "Execution" at bounding box center [399, 68] width 75 height 34
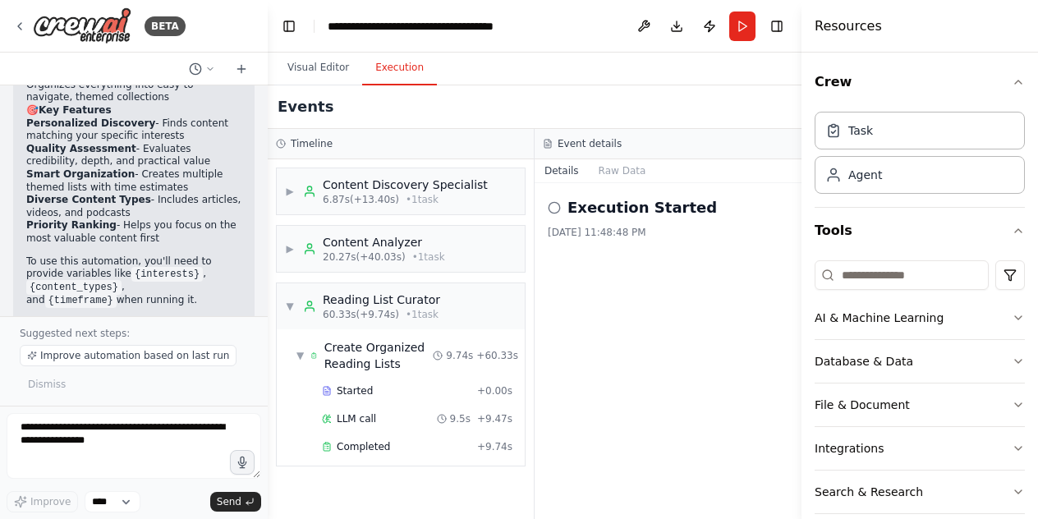
click at [553, 204] on icon at bounding box center [554, 207] width 13 height 13
click at [622, 166] on button "Raw Data" at bounding box center [622, 170] width 67 height 23
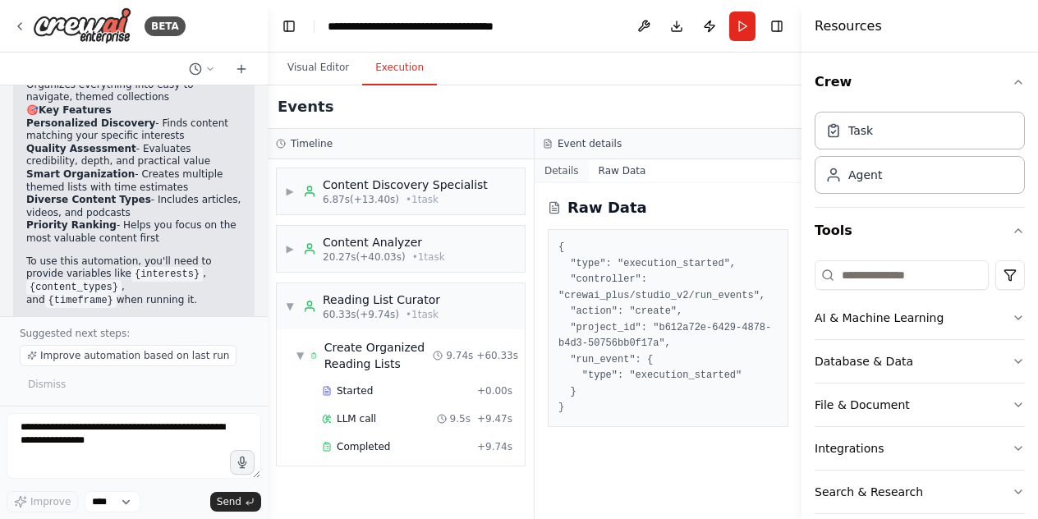
click at [583, 168] on button "Details" at bounding box center [562, 170] width 54 height 23
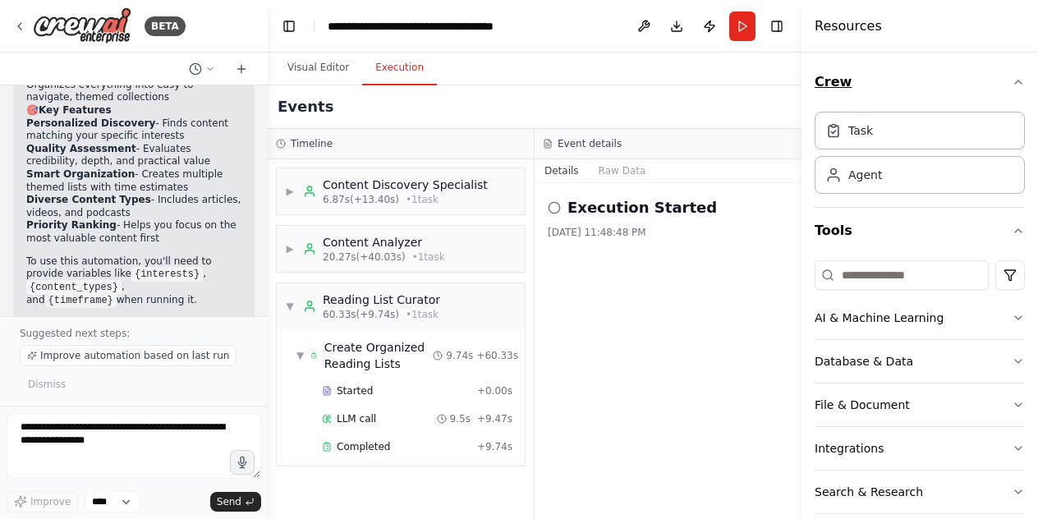
click at [1012, 77] on icon "button" at bounding box center [1018, 82] width 13 height 13
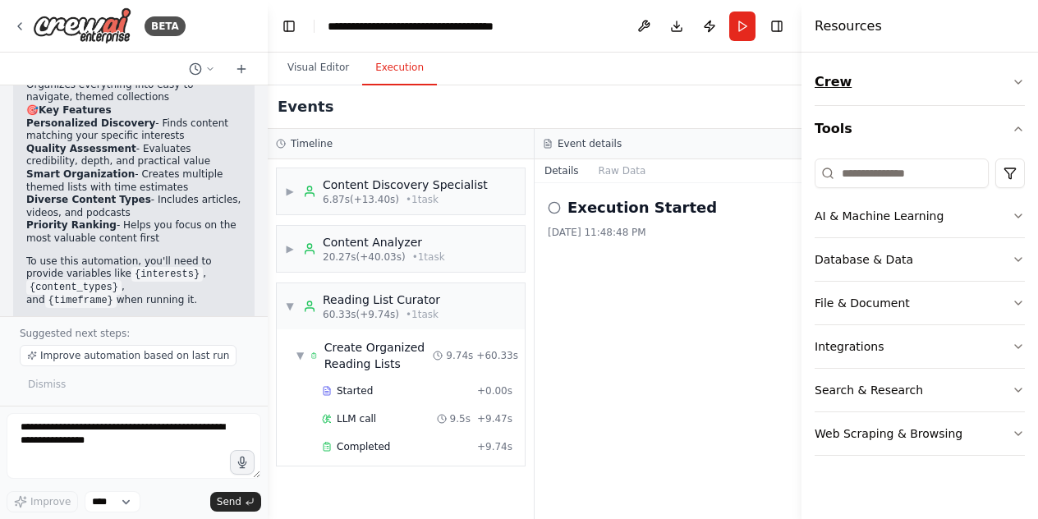
click at [1007, 77] on button "Crew" at bounding box center [920, 82] width 210 height 46
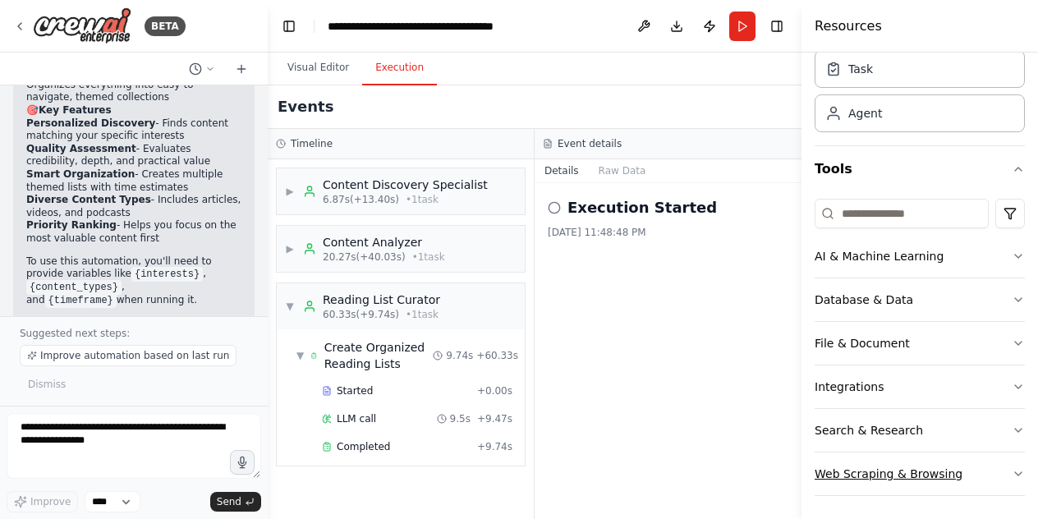
click at [1012, 469] on icon "button" at bounding box center [1018, 473] width 13 height 13
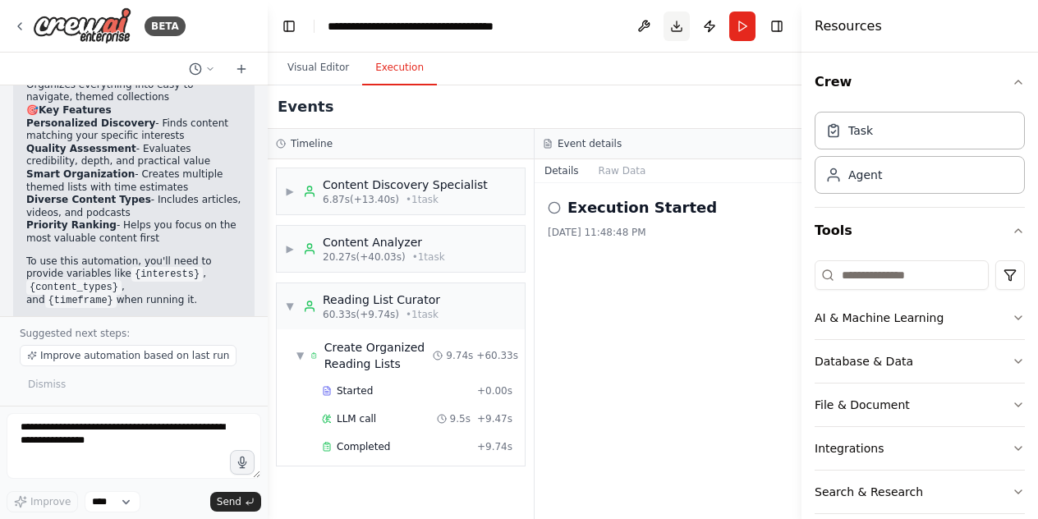
click at [682, 25] on button "Download" at bounding box center [676, 26] width 26 height 30
click at [716, 26] on button "Publish" at bounding box center [709, 26] width 26 height 30
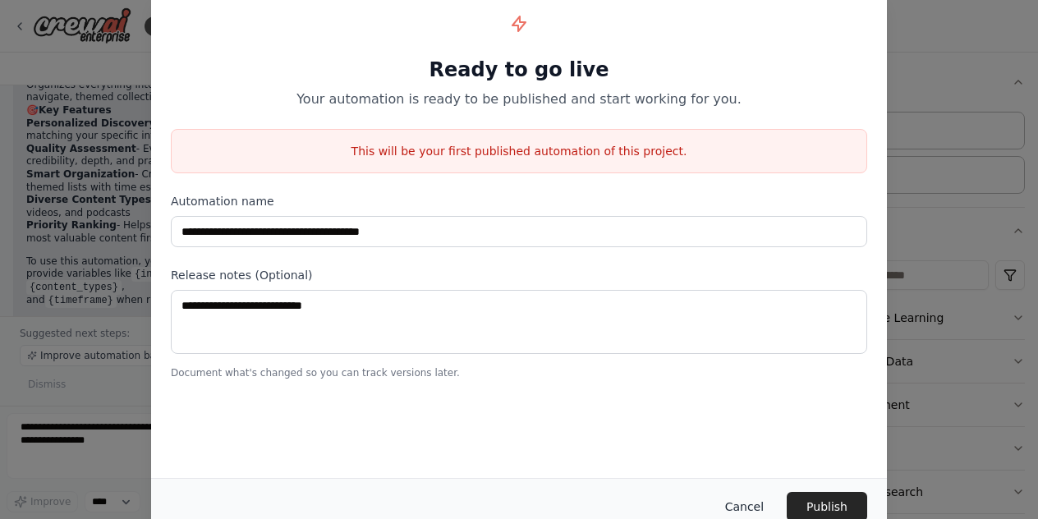
click at [757, 495] on button "Cancel" at bounding box center [744, 507] width 65 height 30
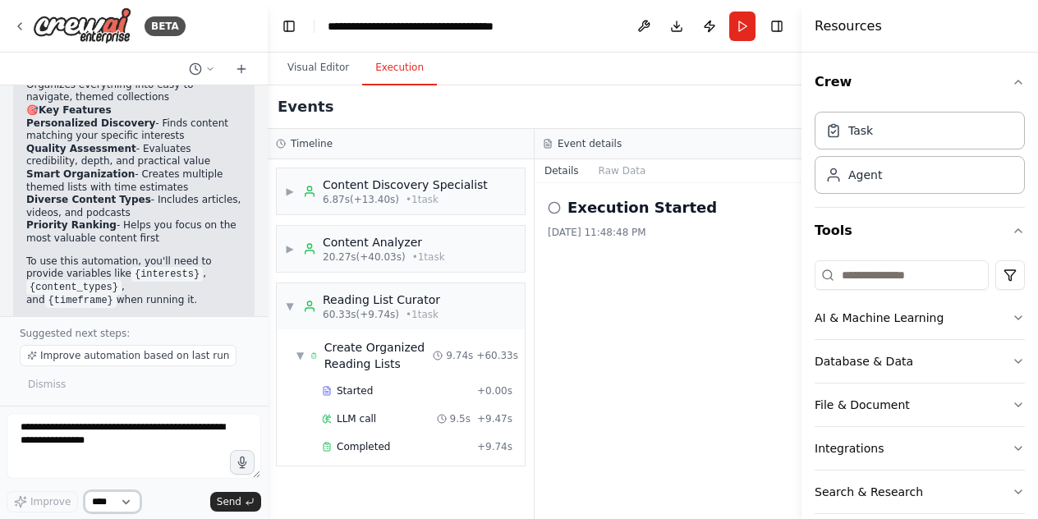
click at [103, 501] on select "****" at bounding box center [113, 501] width 56 height 21
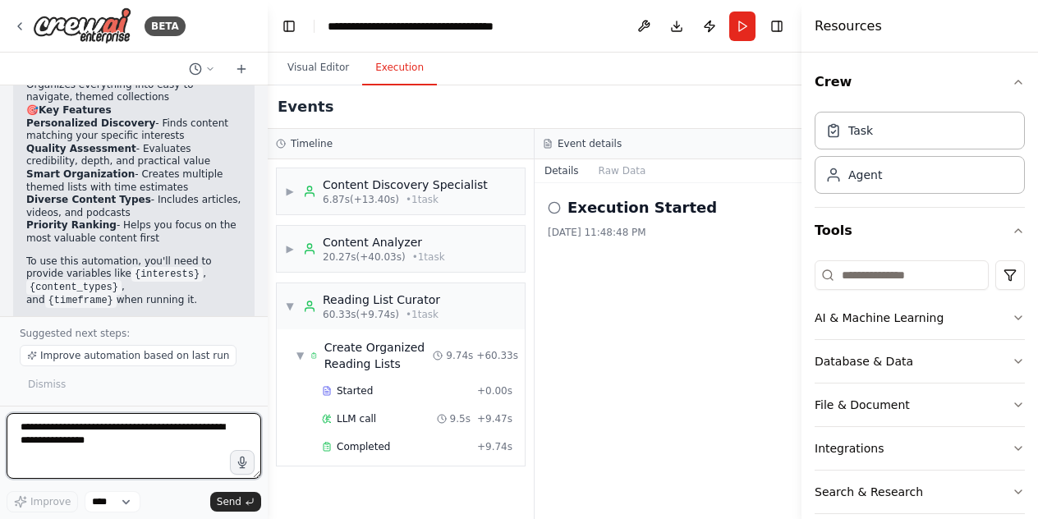
click at [192, 470] on textarea at bounding box center [134, 446] width 255 height 66
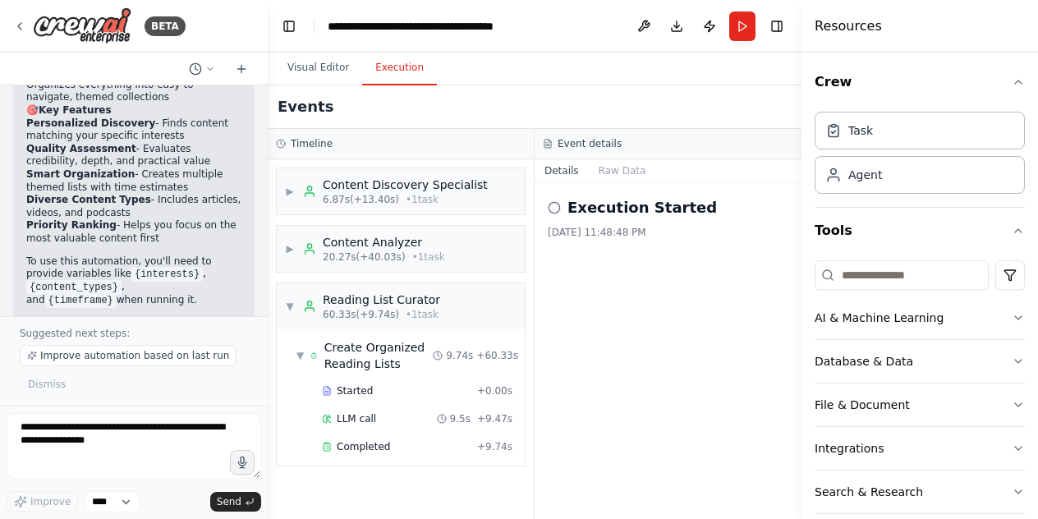
click at [383, 475] on div "▶ Content Discovery Specialist 6.87s (+13.40s) • 1 task ▶ Content Analyzer 20.2…" at bounding box center [401, 339] width 266 height 360
click at [321, 73] on button "Visual Editor" at bounding box center [318, 68] width 88 height 34
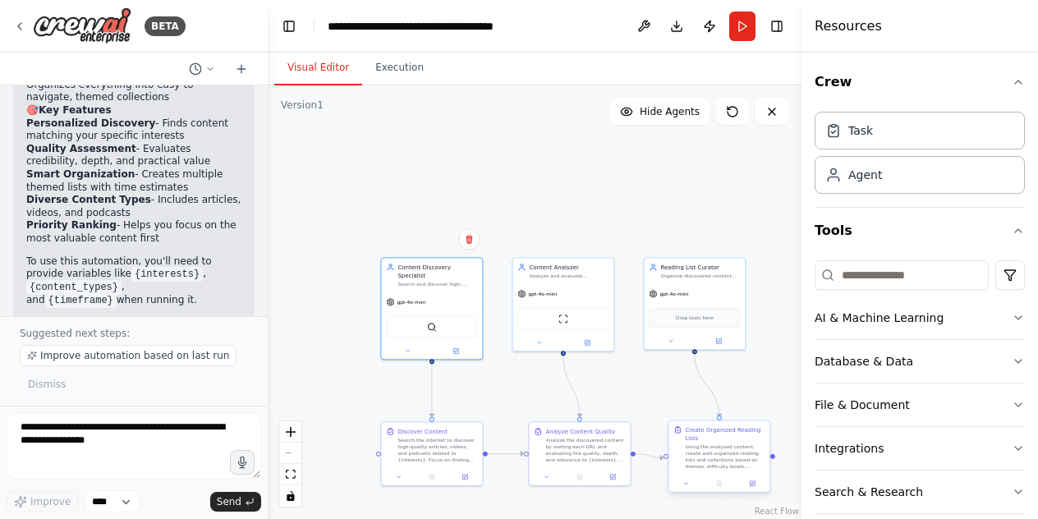
click at [749, 432] on div "Create Organized Reading Lists" at bounding box center [725, 433] width 80 height 16
click at [714, 395] on icon "Edge from bcdbc1e1-c3e8-4fe9-bdcc-ad966bc03737 to b9421e38-720e-4caf-bdaf-a682b…" at bounding box center [707, 385] width 25 height 63
click at [718, 462] on div "Using the analyzed content, create well-organized reading lists and collections…" at bounding box center [725, 456] width 80 height 26
click at [390, 56] on button "Execution" at bounding box center [399, 68] width 75 height 34
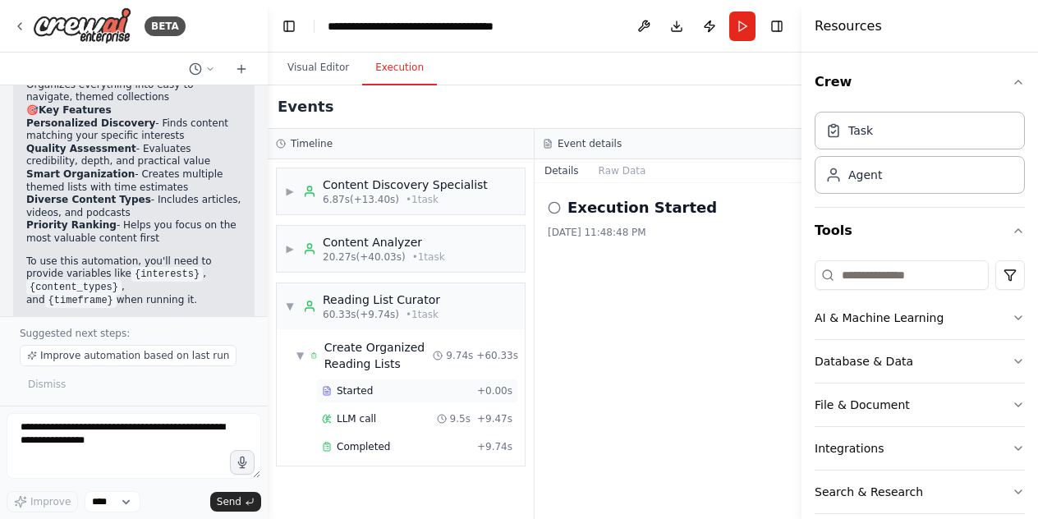
click at [345, 386] on span "Started" at bounding box center [355, 390] width 36 height 13
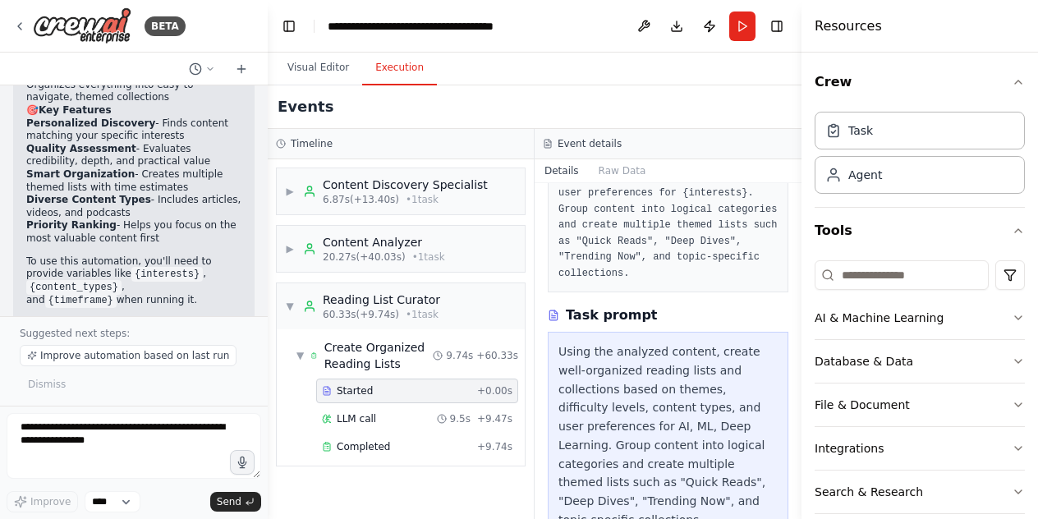
scroll to position [471, 0]
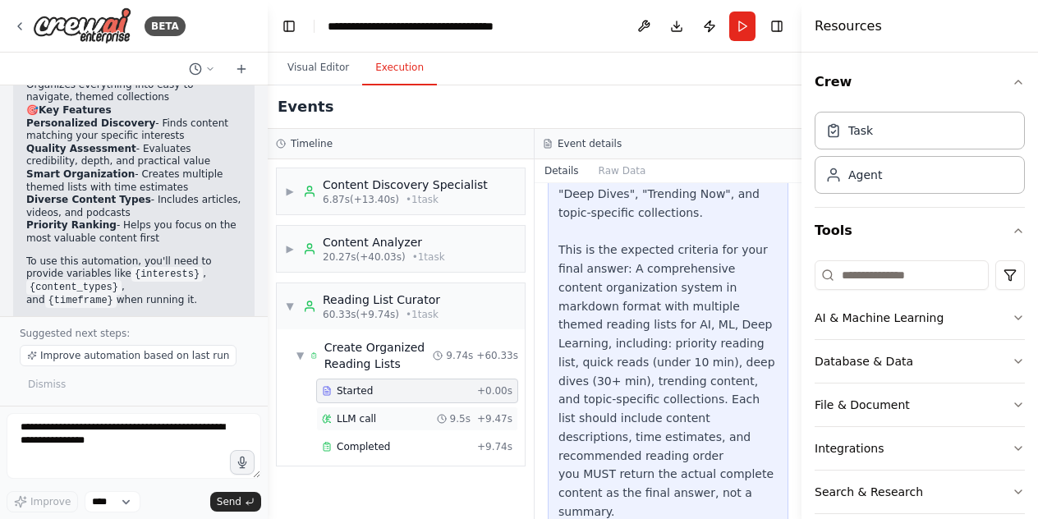
click at [343, 414] on span "LLM call" at bounding box center [356, 418] width 39 height 13
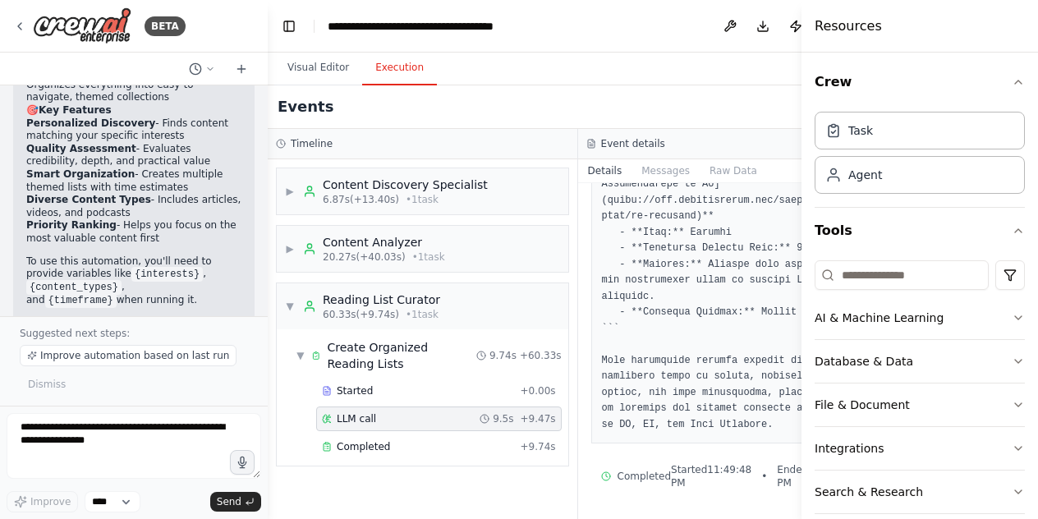
scroll to position [1936, 0]
click at [384, 434] on div "Completed + 9.74s" at bounding box center [439, 446] width 246 height 25
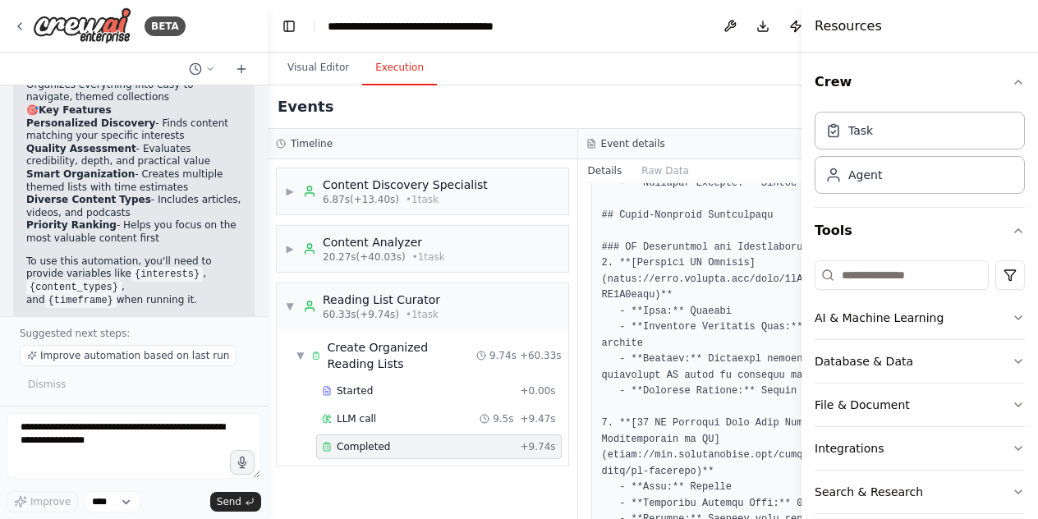
scroll to position [2040, 0]
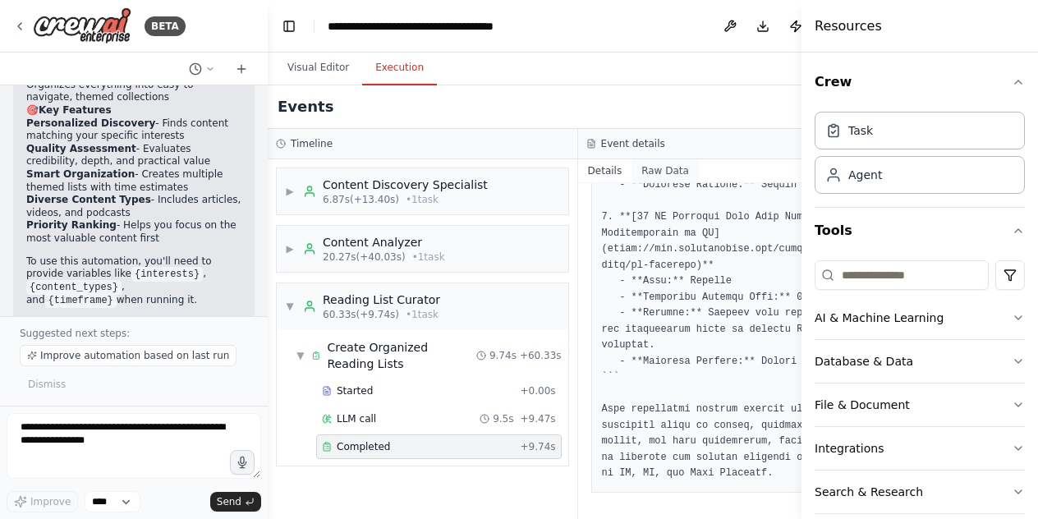
click at [654, 173] on button "Raw Data" at bounding box center [664, 170] width 67 height 23
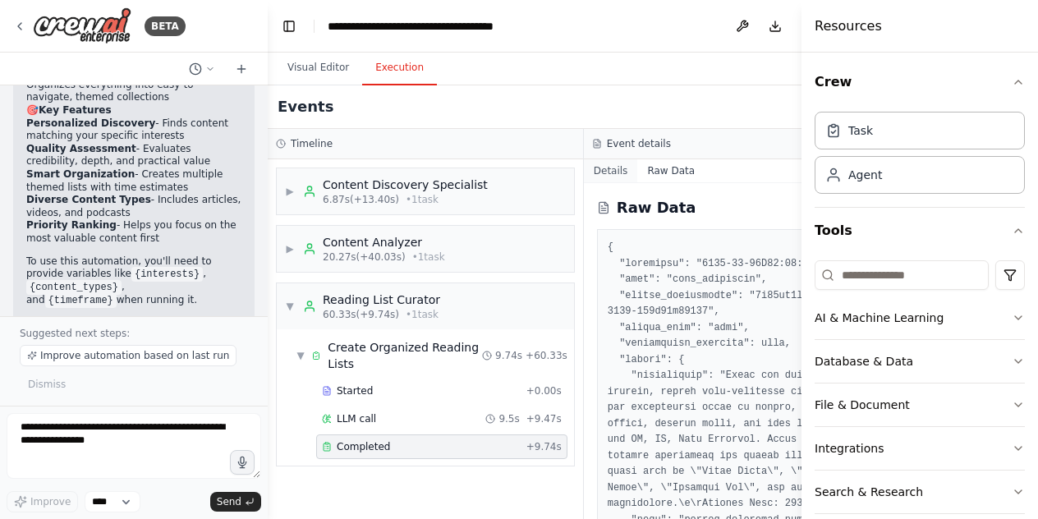
click at [598, 168] on button "Details" at bounding box center [611, 170] width 54 height 23
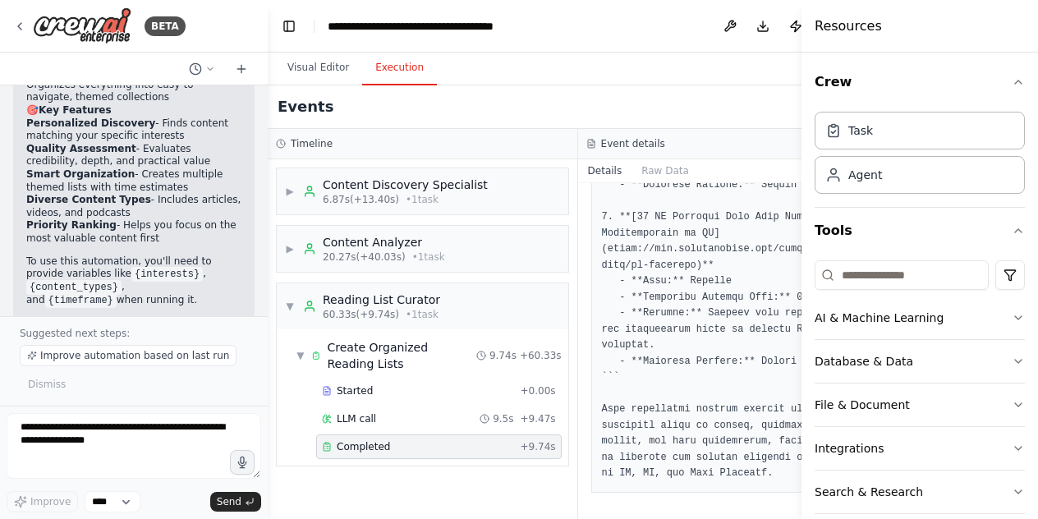
click at [732, 85] on div "Visual Editor Execution" at bounding box center [578, 69] width 620 height 33
click at [25, 25] on icon at bounding box center [19, 26] width 13 height 13
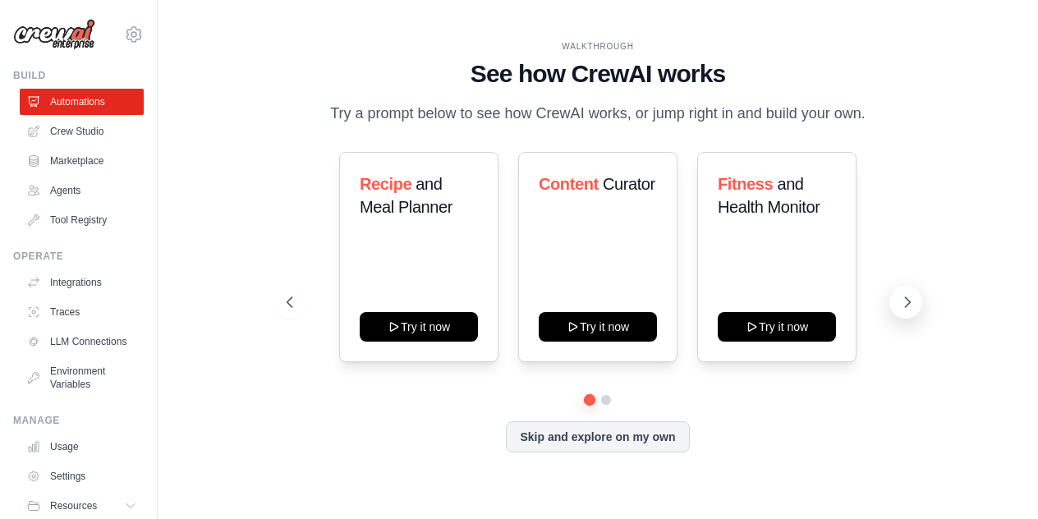
click at [914, 296] on icon at bounding box center [907, 302] width 16 height 16
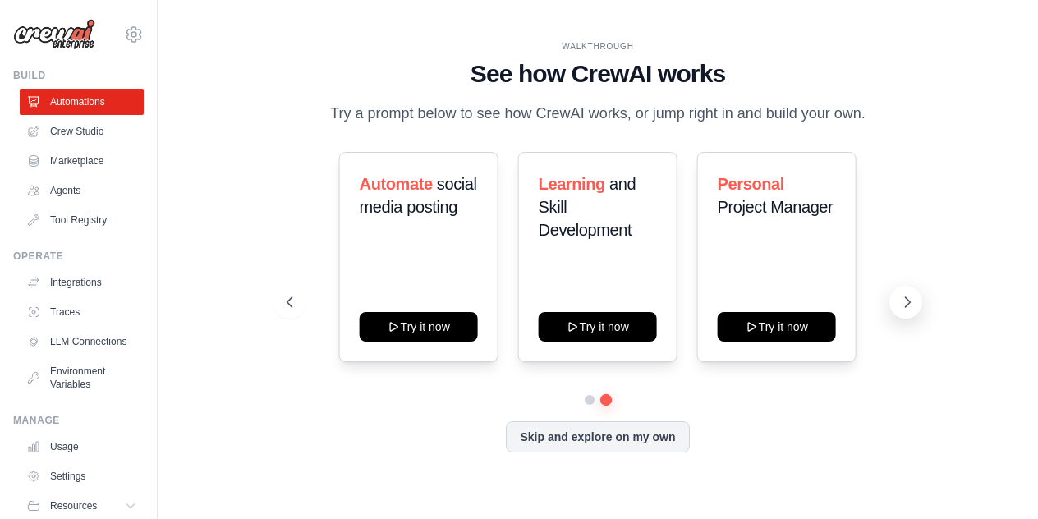
click at [913, 298] on icon at bounding box center [907, 302] width 16 height 16
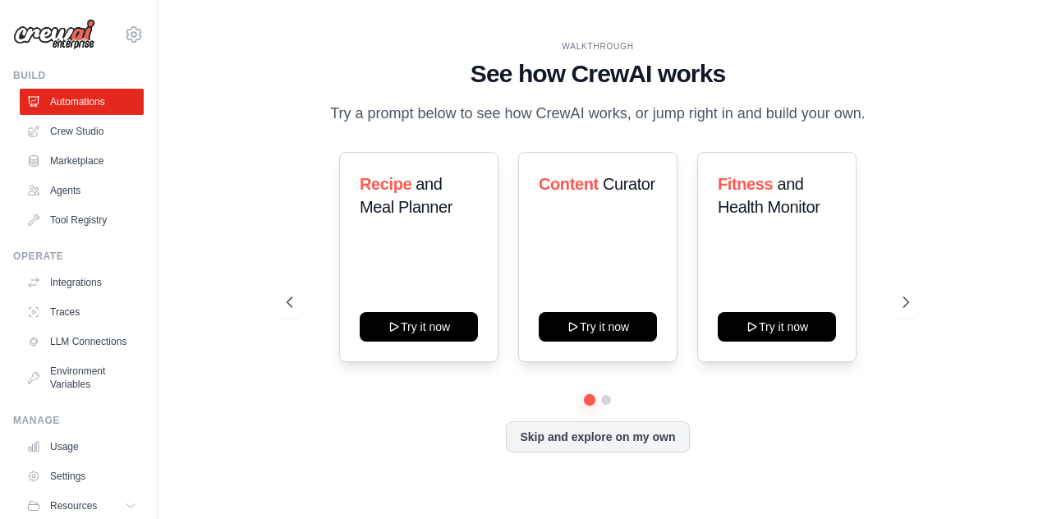
click at [847, 443] on div "Skip and explore on my own" at bounding box center [598, 436] width 622 height 31
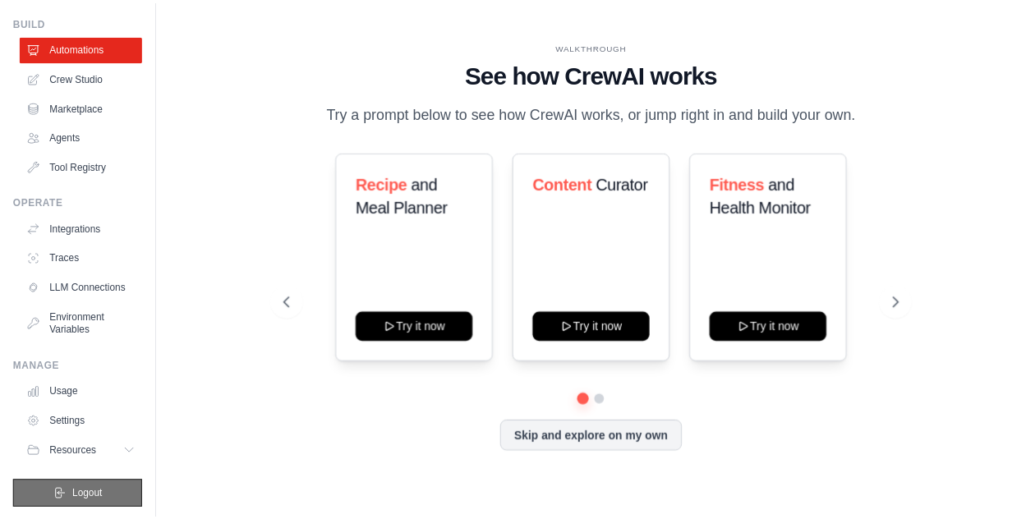
scroll to position [70, 0]
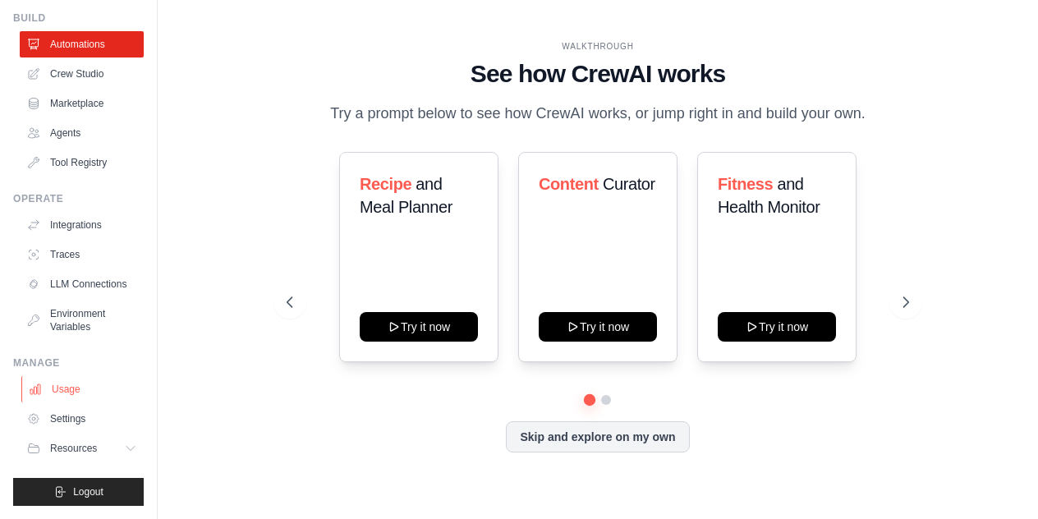
click at [64, 393] on link "Usage" at bounding box center [83, 389] width 124 height 26
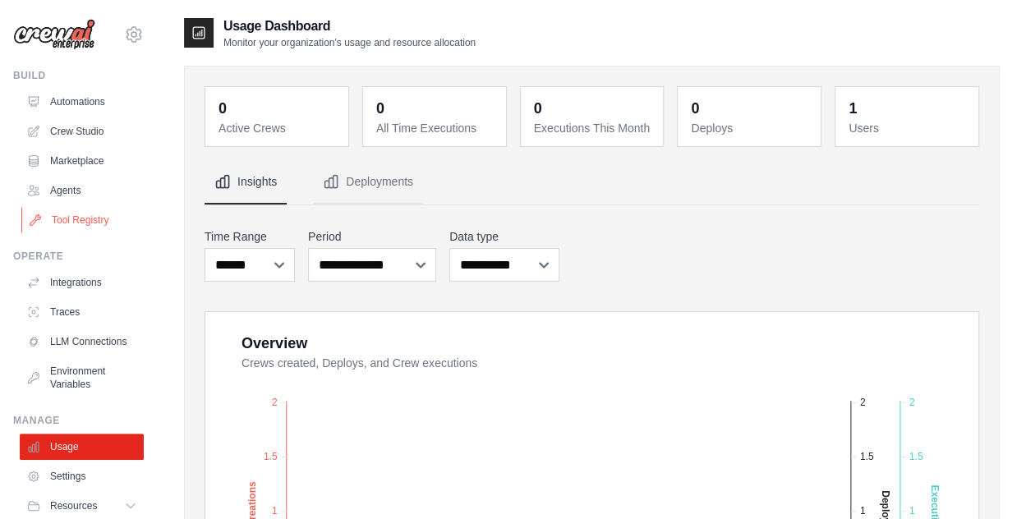
click at [78, 227] on link "Tool Registry" at bounding box center [83, 220] width 124 height 26
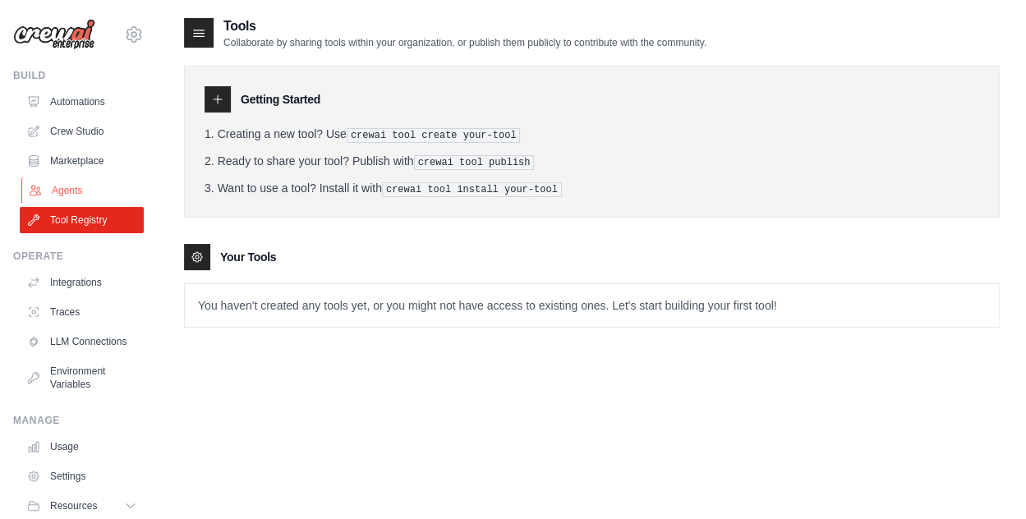
click at [80, 198] on link "Agents" at bounding box center [83, 190] width 124 height 26
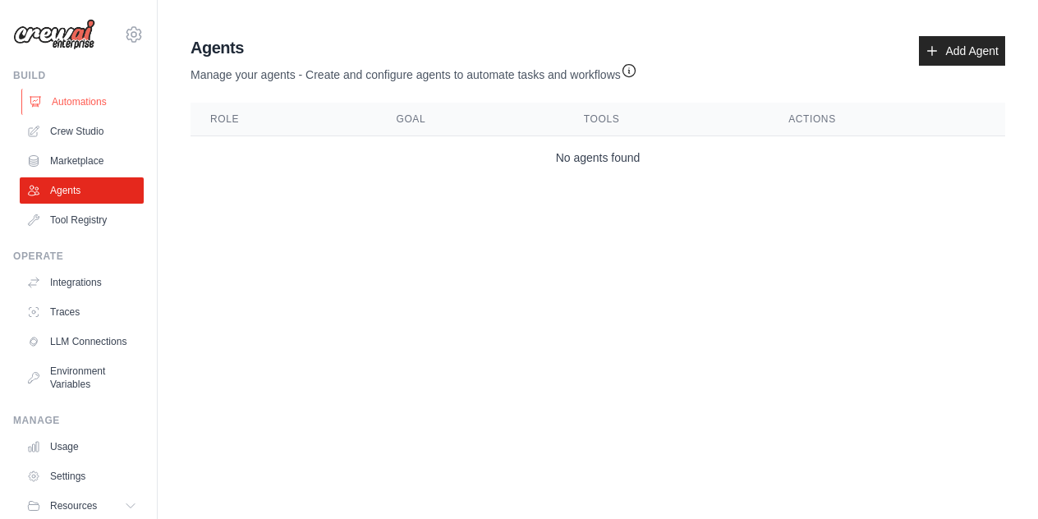
click at [80, 100] on link "Automations" at bounding box center [83, 102] width 124 height 26
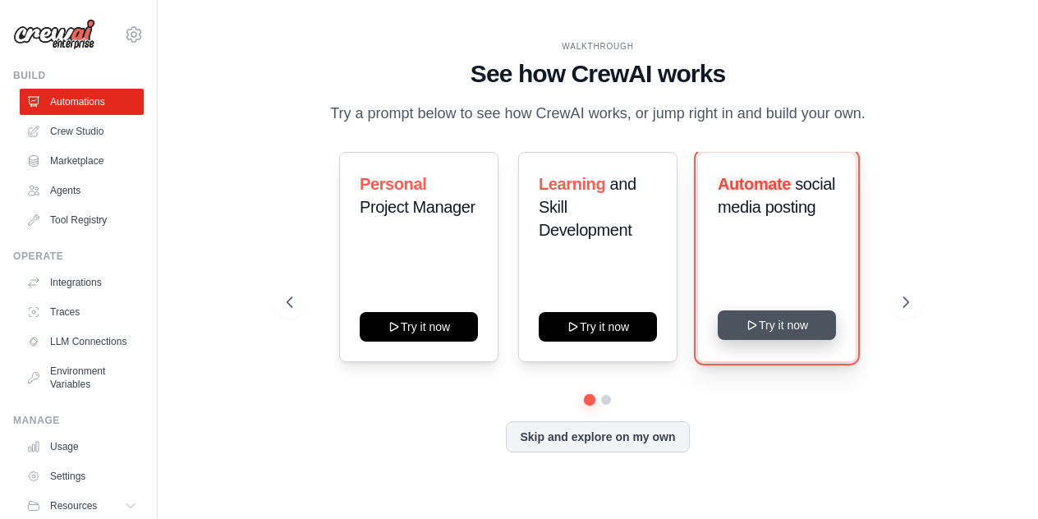
click at [791, 322] on button "Try it now" at bounding box center [777, 325] width 118 height 30
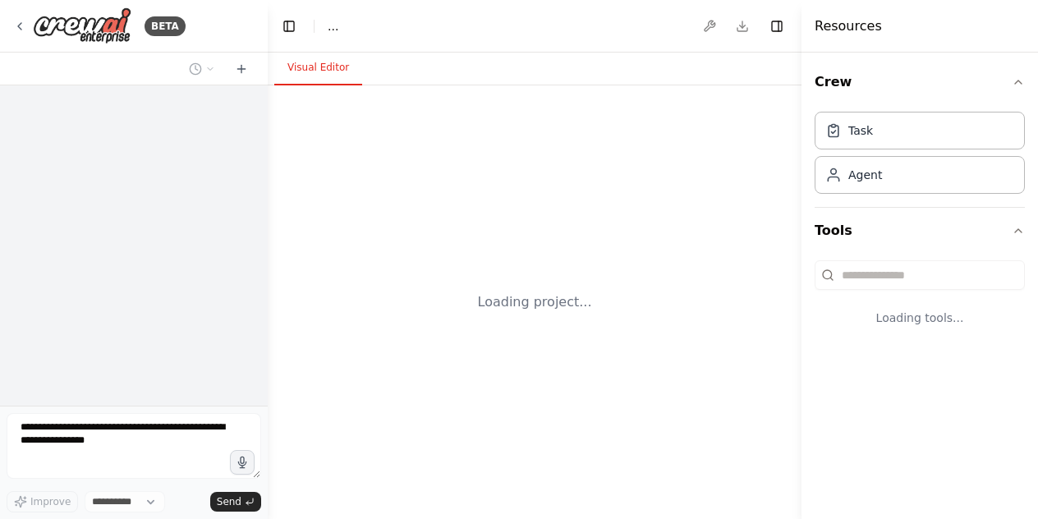
select select "****"
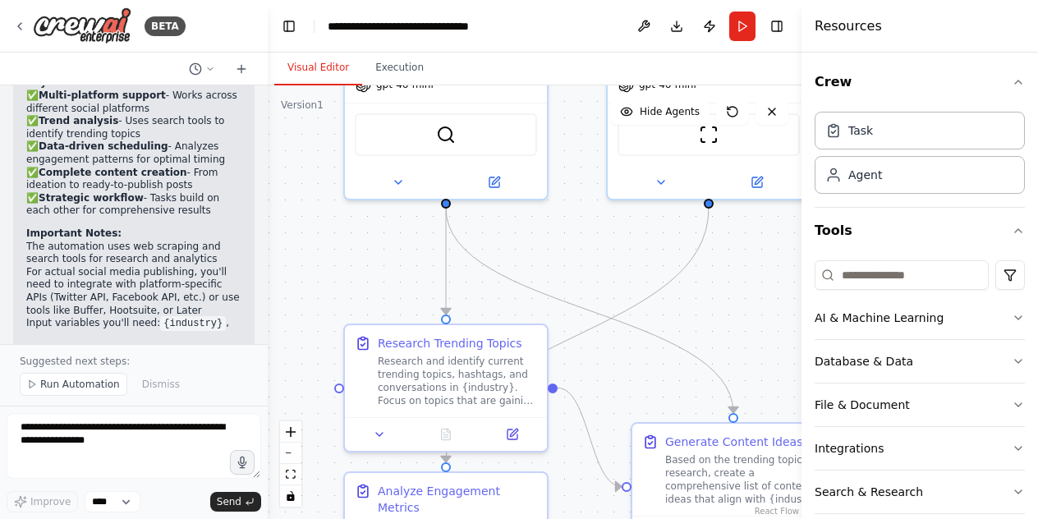
drag, startPoint x: 318, startPoint y: 356, endPoint x: 311, endPoint y: 184, distance: 172.6
click at [311, 184] on div ".deletable-edge-delete-btn { width: 20px; height: 20px; border: 0px solid #ffff…" at bounding box center [535, 302] width 534 height 434
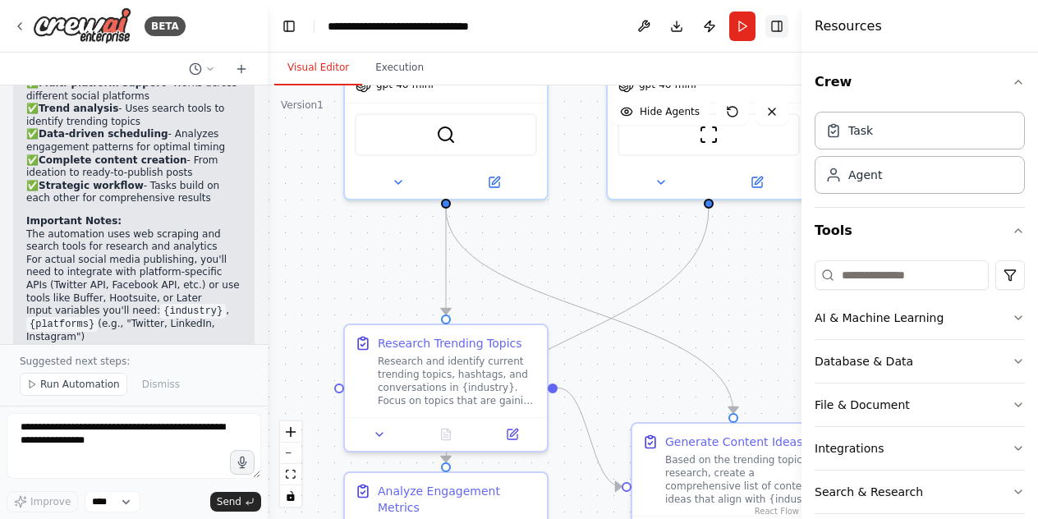
click at [780, 20] on button "Toggle Right Sidebar" at bounding box center [776, 26] width 23 height 23
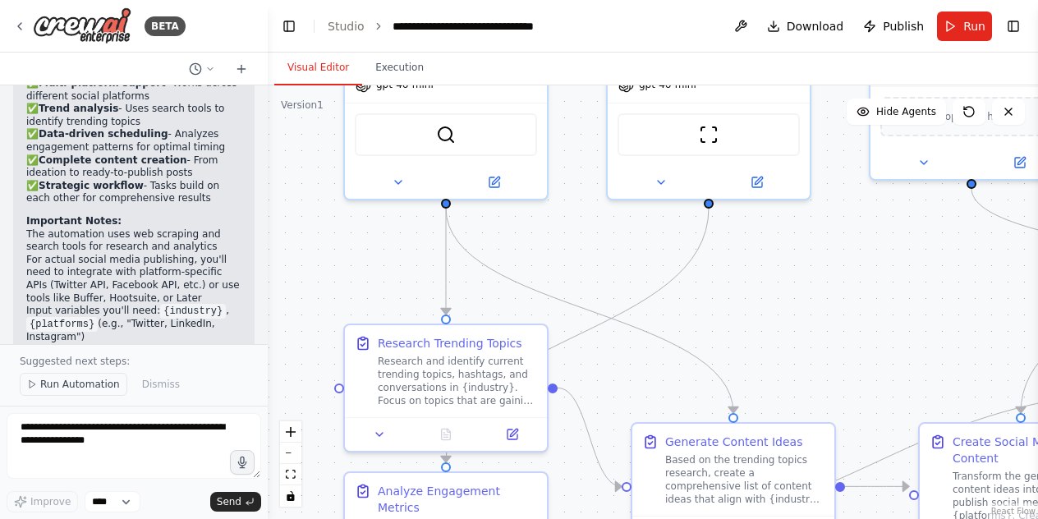
click at [88, 390] on span "Run Automation" at bounding box center [80, 384] width 80 height 13
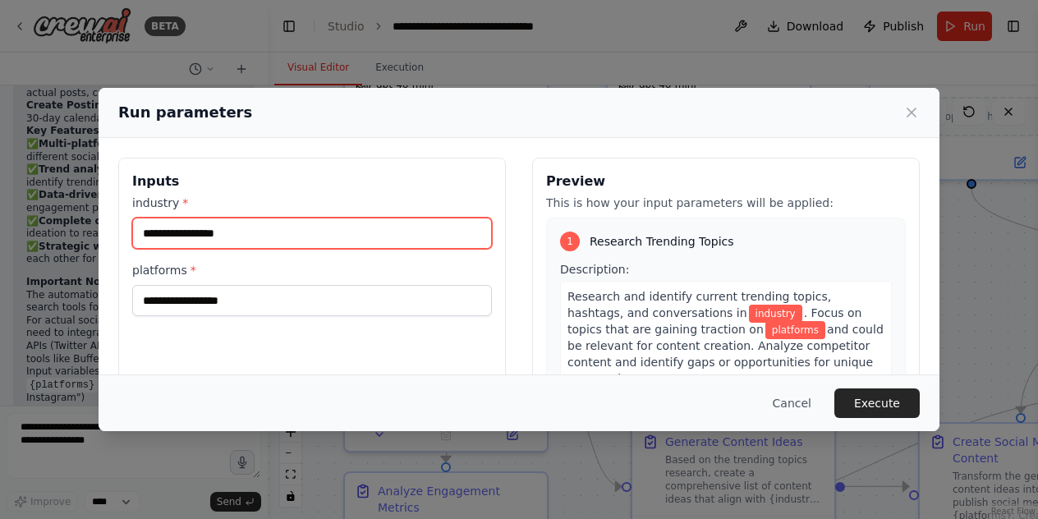
click at [243, 245] on input "industry *" at bounding box center [312, 233] width 360 height 31
click at [243, 236] on input "industry *" at bounding box center [312, 233] width 360 height 31
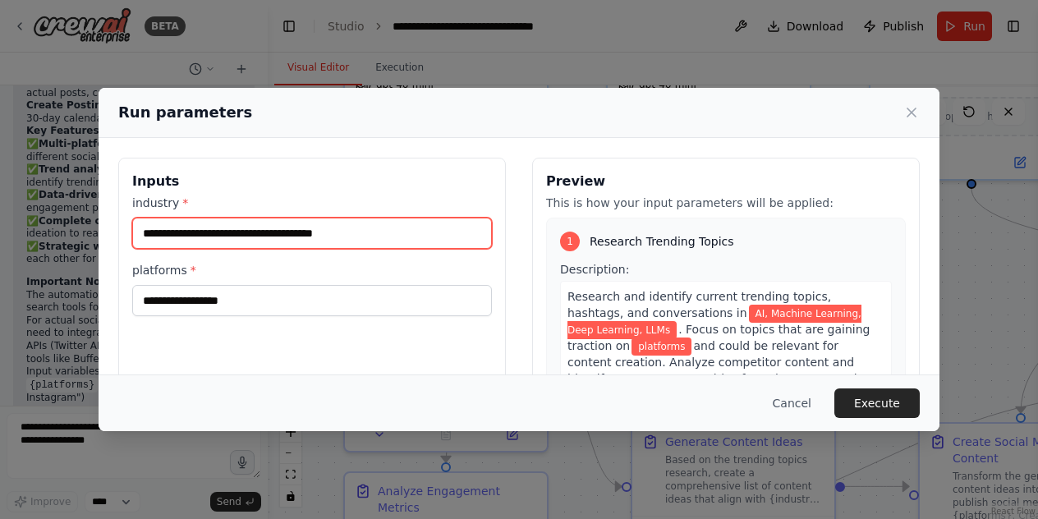
type input "**********"
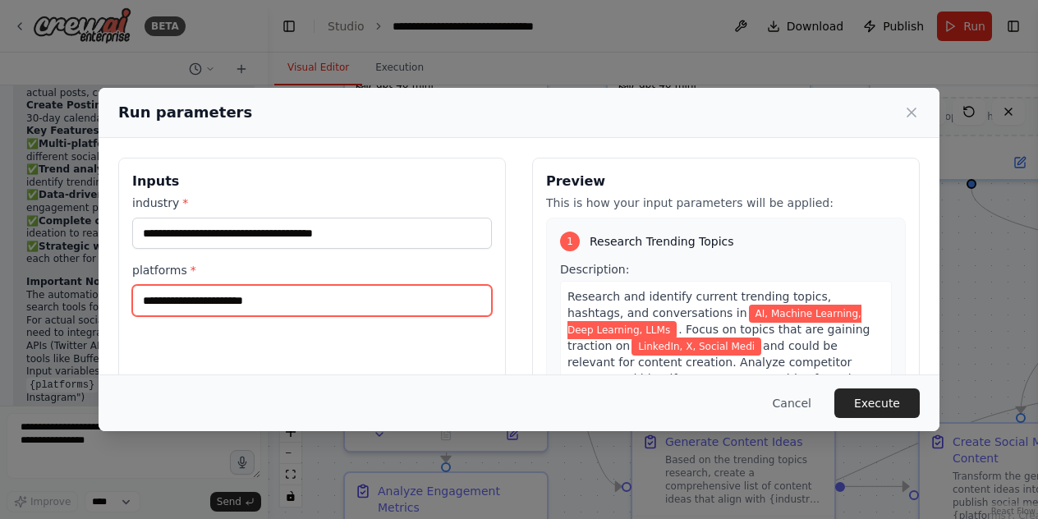
type input "**********"
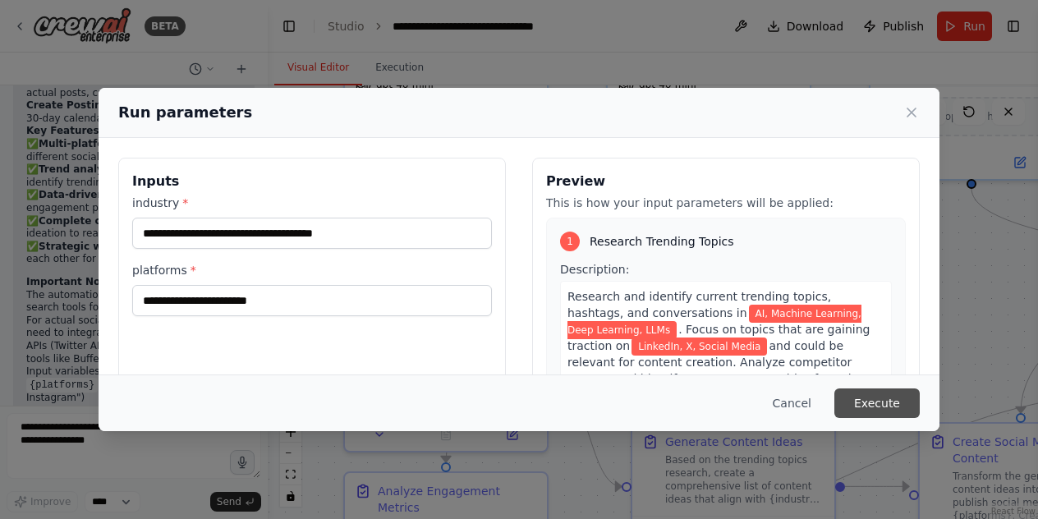
click at [888, 407] on button "Execute" at bounding box center [876, 403] width 85 height 30
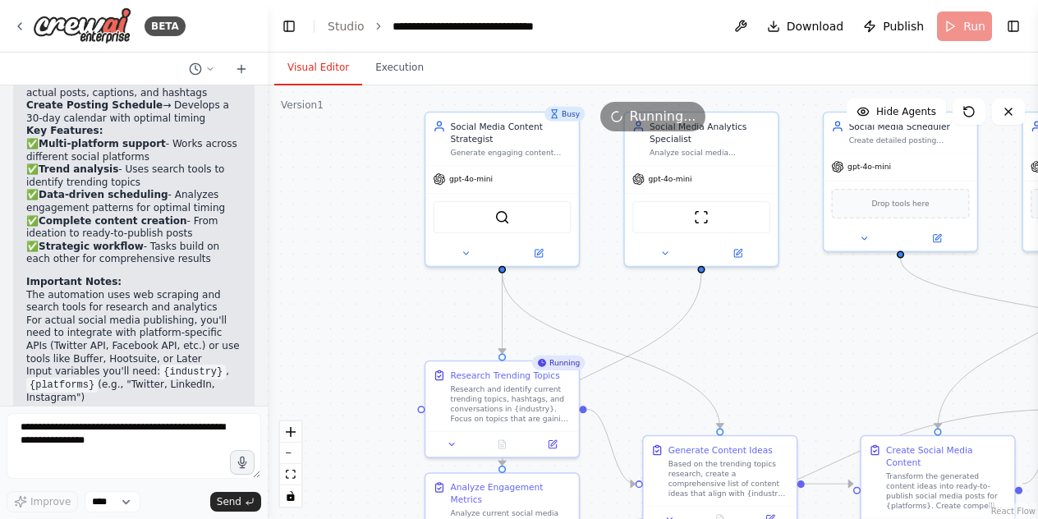
drag, startPoint x: 345, startPoint y: 172, endPoint x: 351, endPoint y: 205, distance: 33.3
click at [351, 205] on div ".deletable-edge-delete-btn { width: 20px; height: 20px; border: 0px solid #ffff…" at bounding box center [653, 302] width 770 height 434
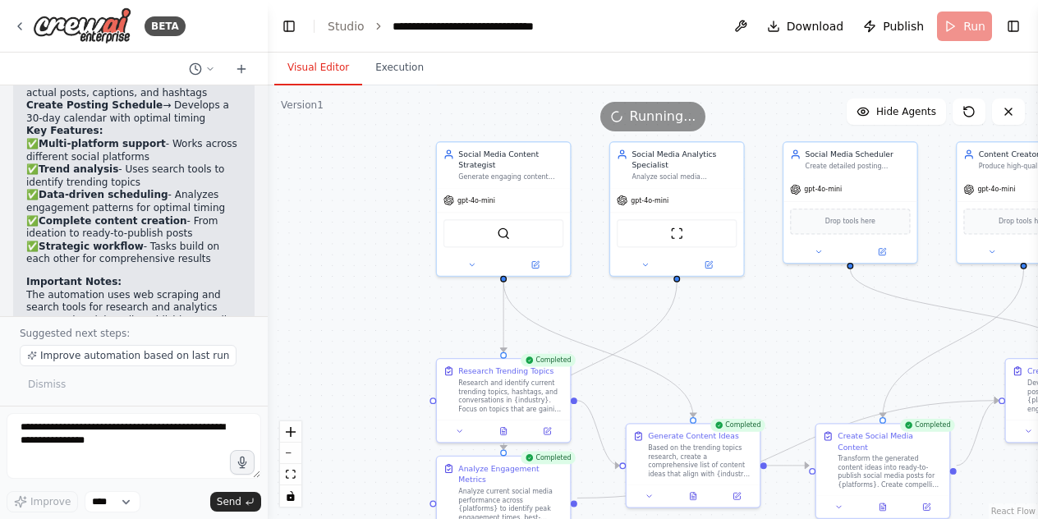
scroll to position [2127, 0]
